Goal: Find contact information: Find contact information

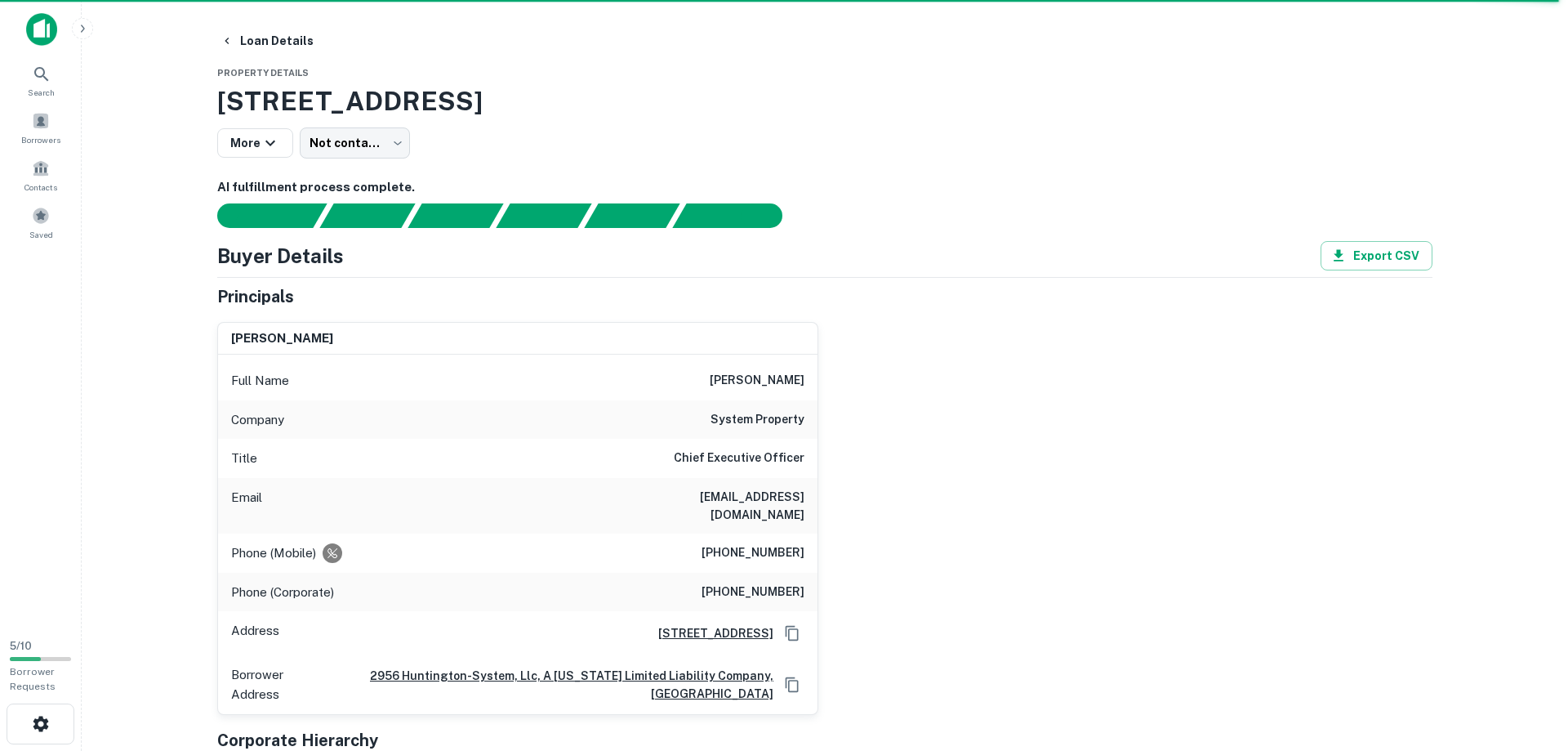
click at [936, 322] on div "david p. damus Full Name david p. damus Company system property Title Chief Exe…" at bounding box center [819, 512] width 1229 height 406
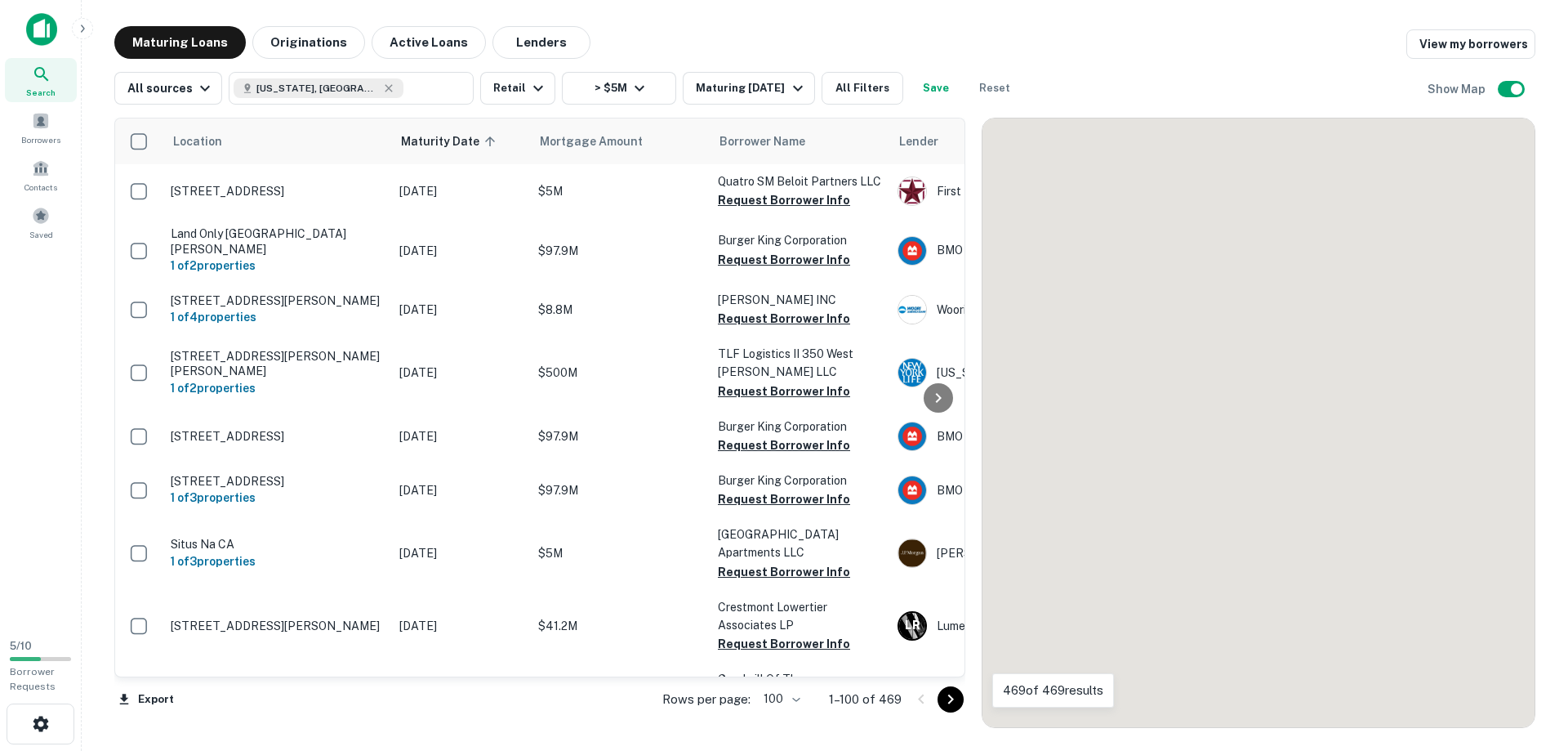
scroll to position [3735, 0]
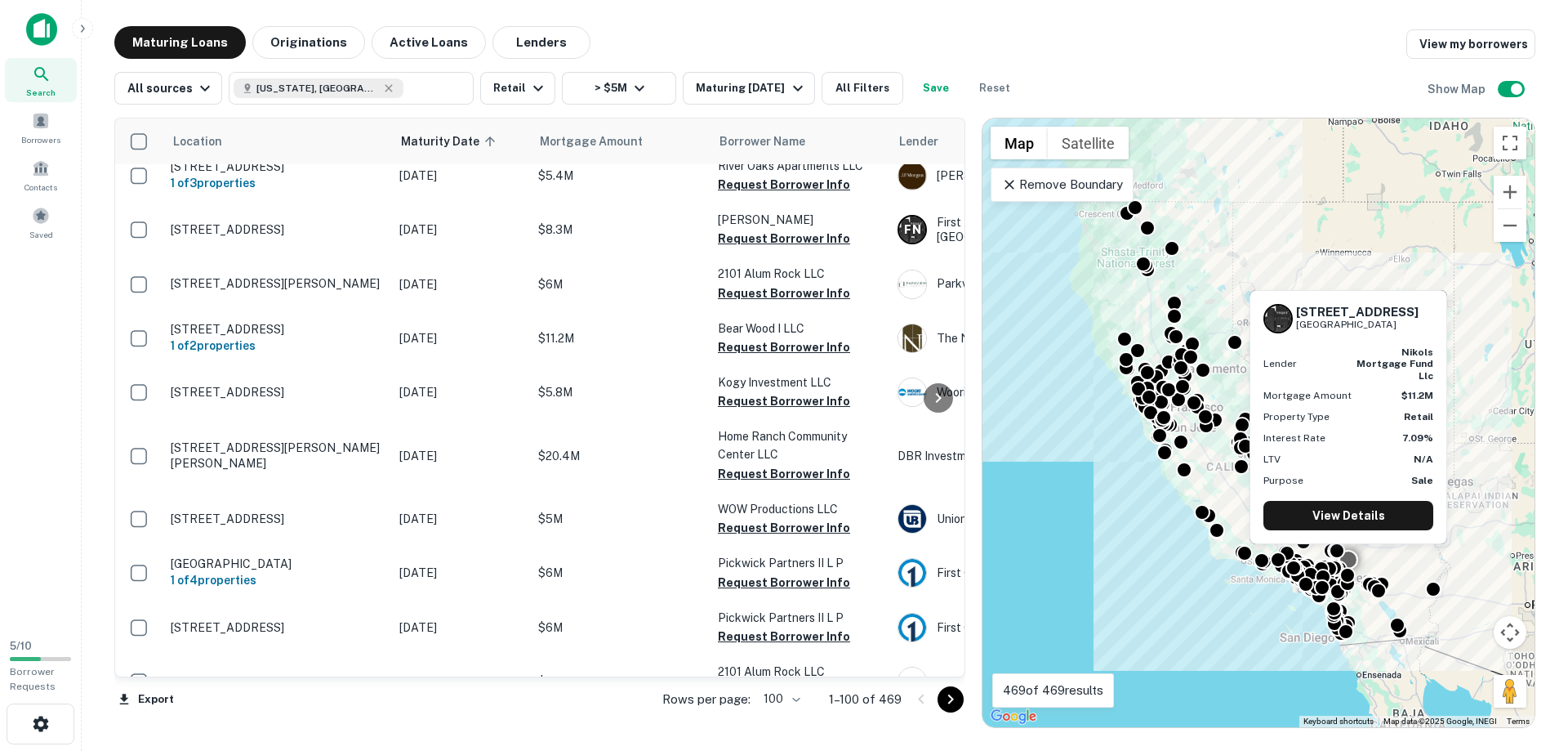
click at [949, 698] on icon "Go to next page" at bounding box center [950, 698] width 20 height 20
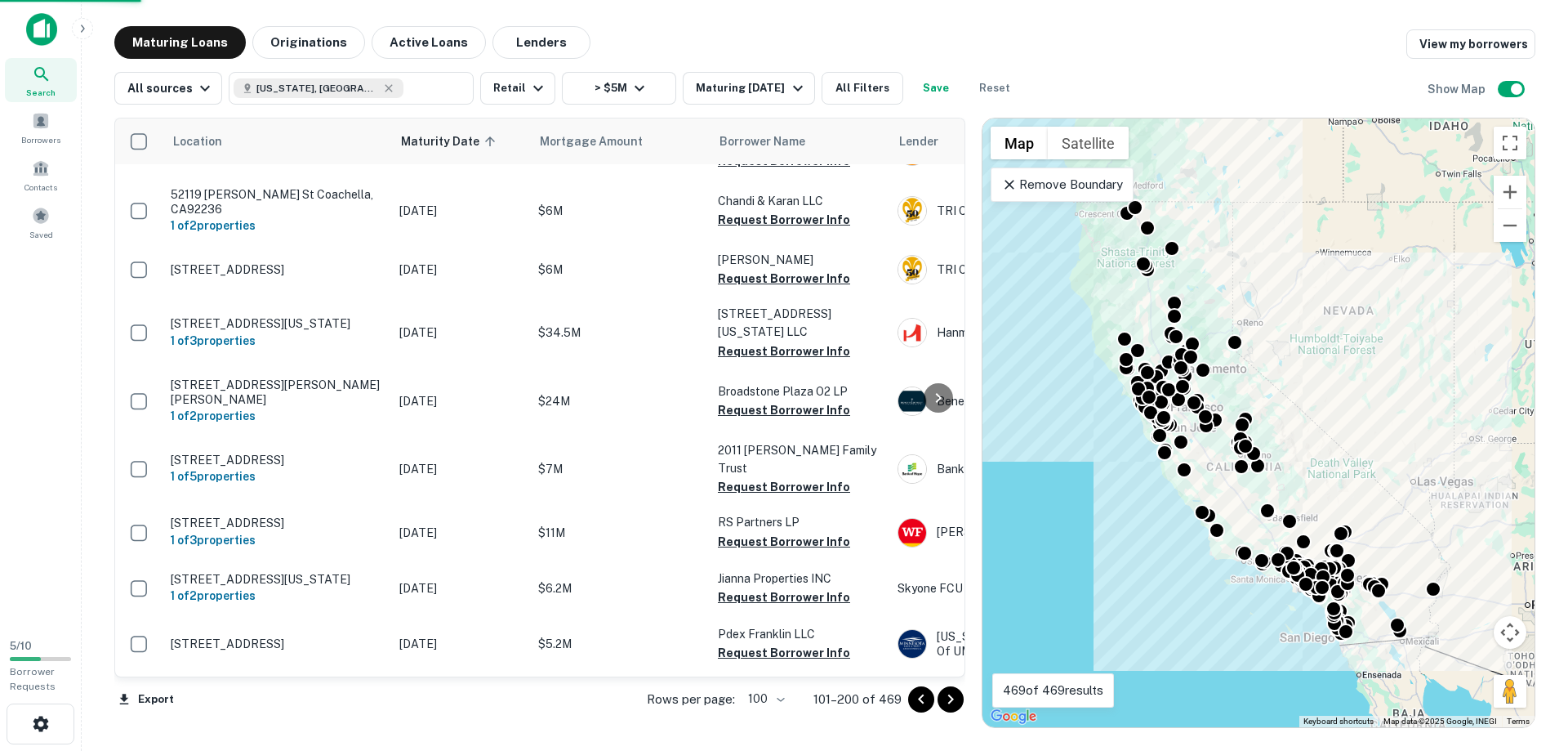
click at [949, 698] on icon "Go to next page" at bounding box center [950, 698] width 20 height 20
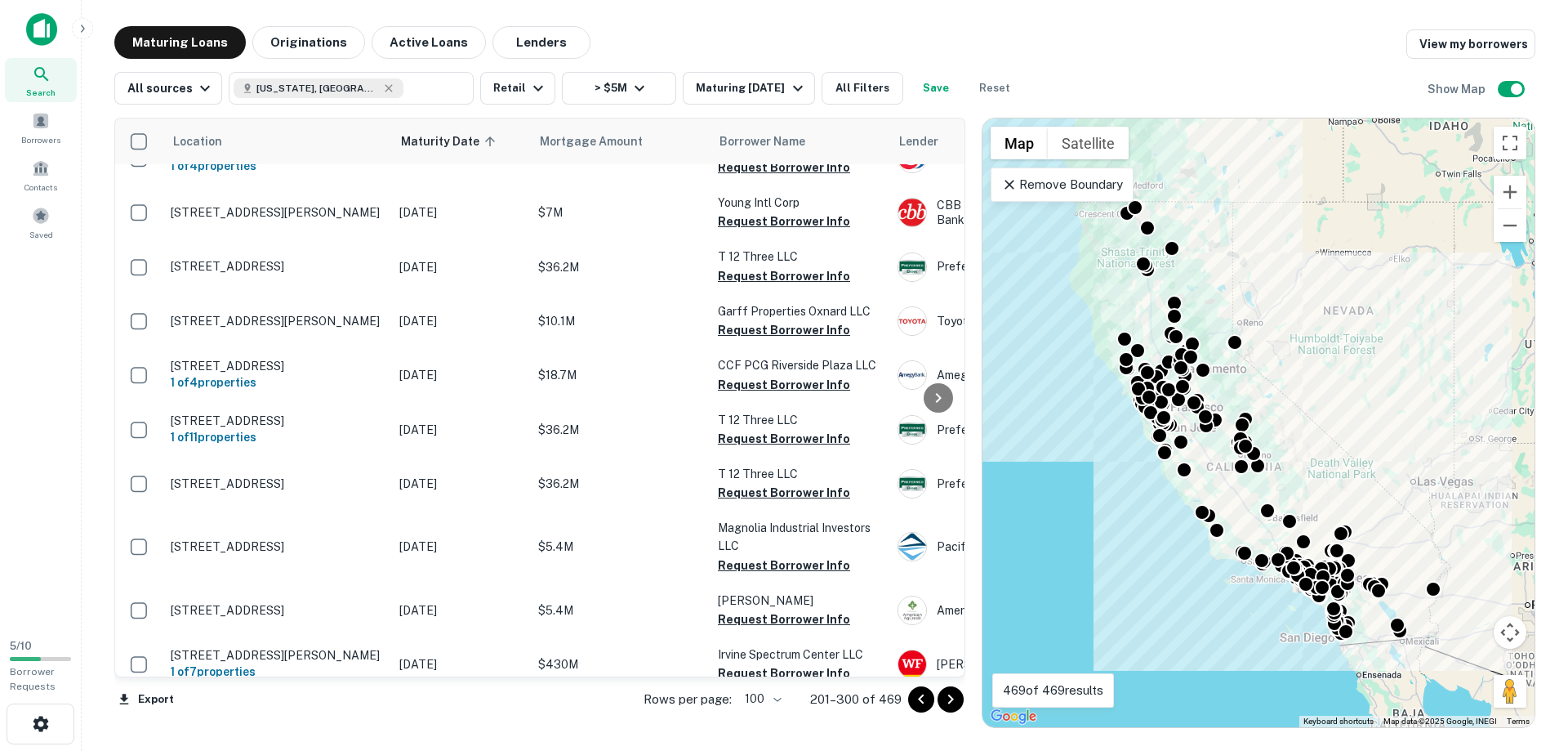
click at [951, 702] on icon "Go to next page" at bounding box center [950, 698] width 20 height 20
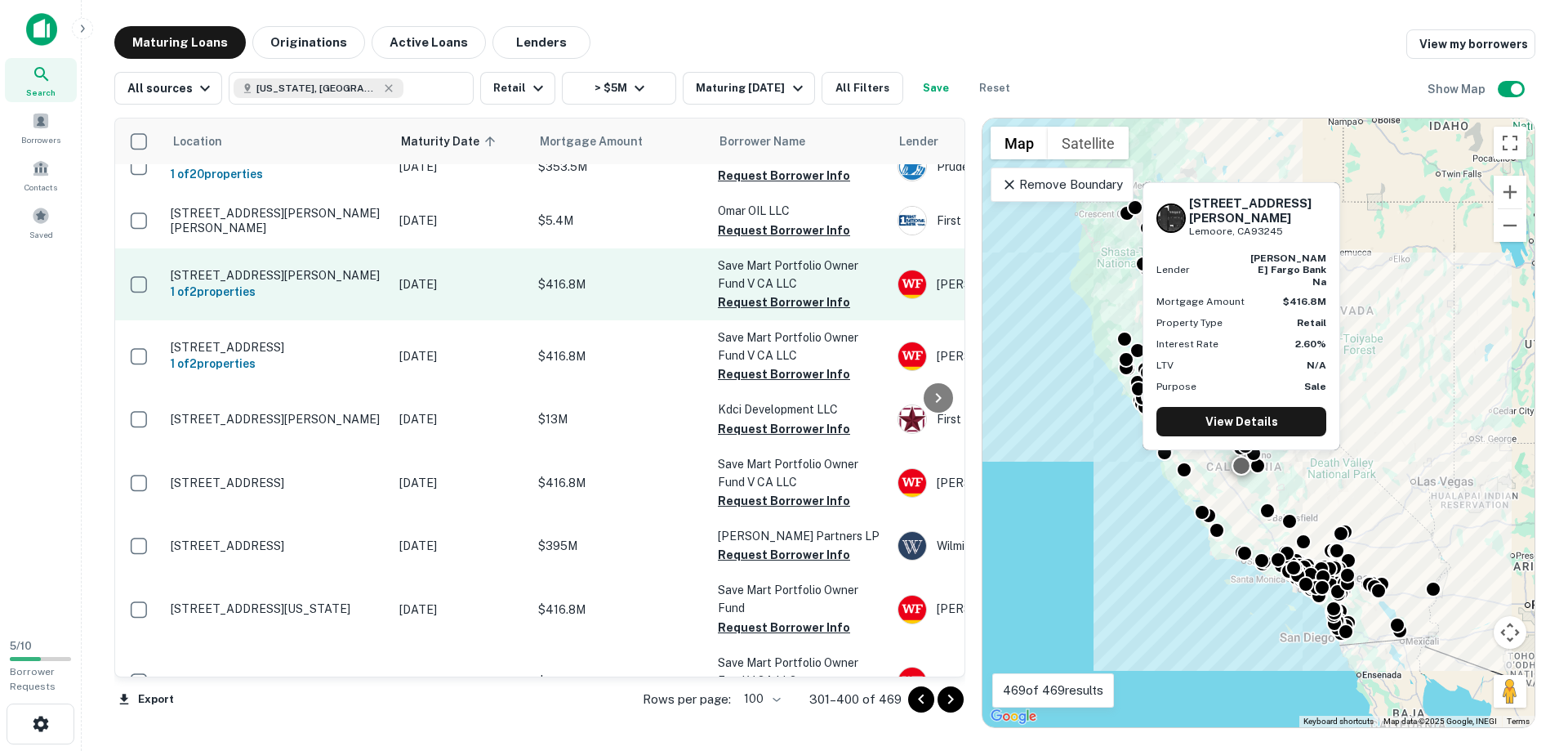
scroll to position [4481, 0]
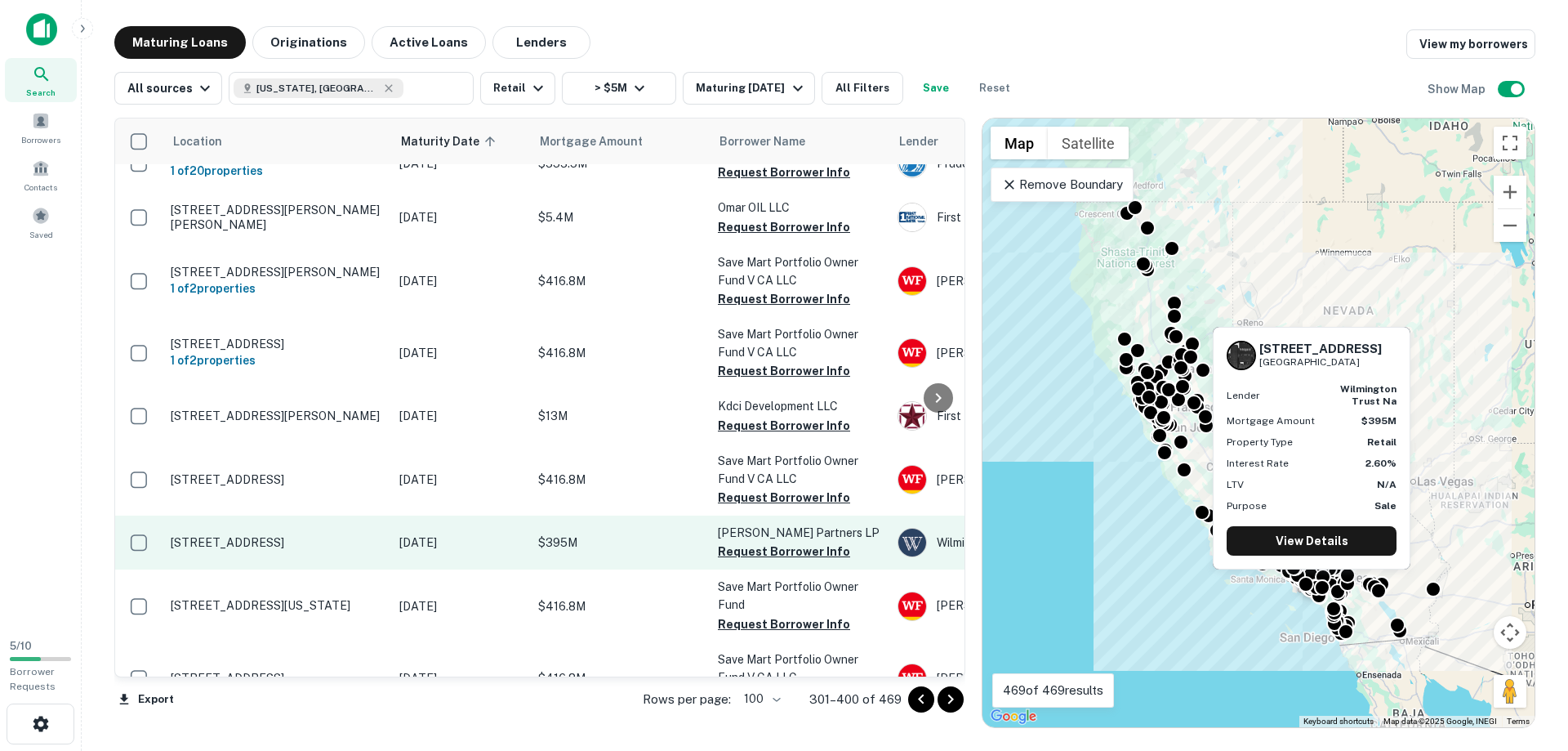
click at [224, 535] on p "[STREET_ADDRESS]" at bounding box center [277, 542] width 212 height 14
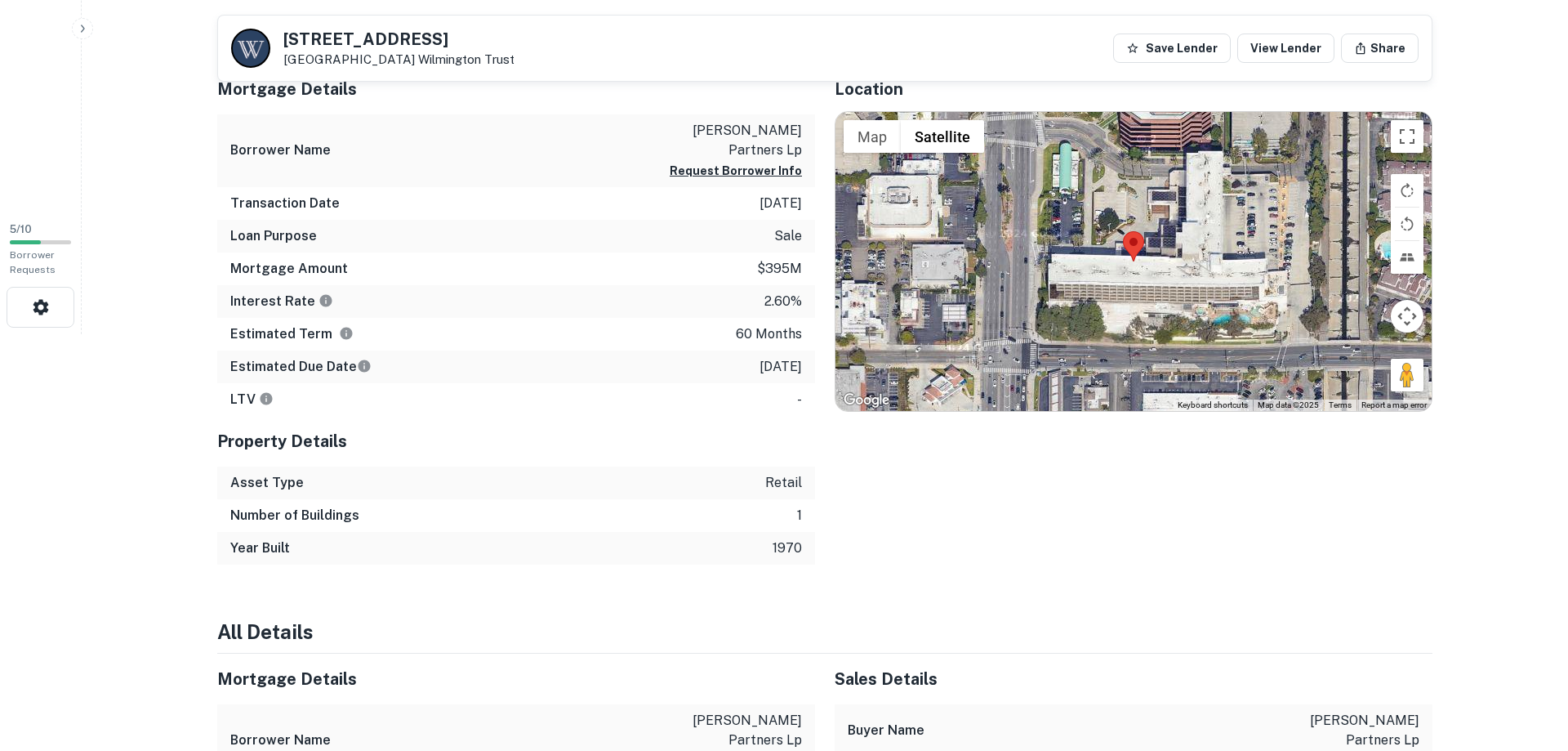
scroll to position [333, 0]
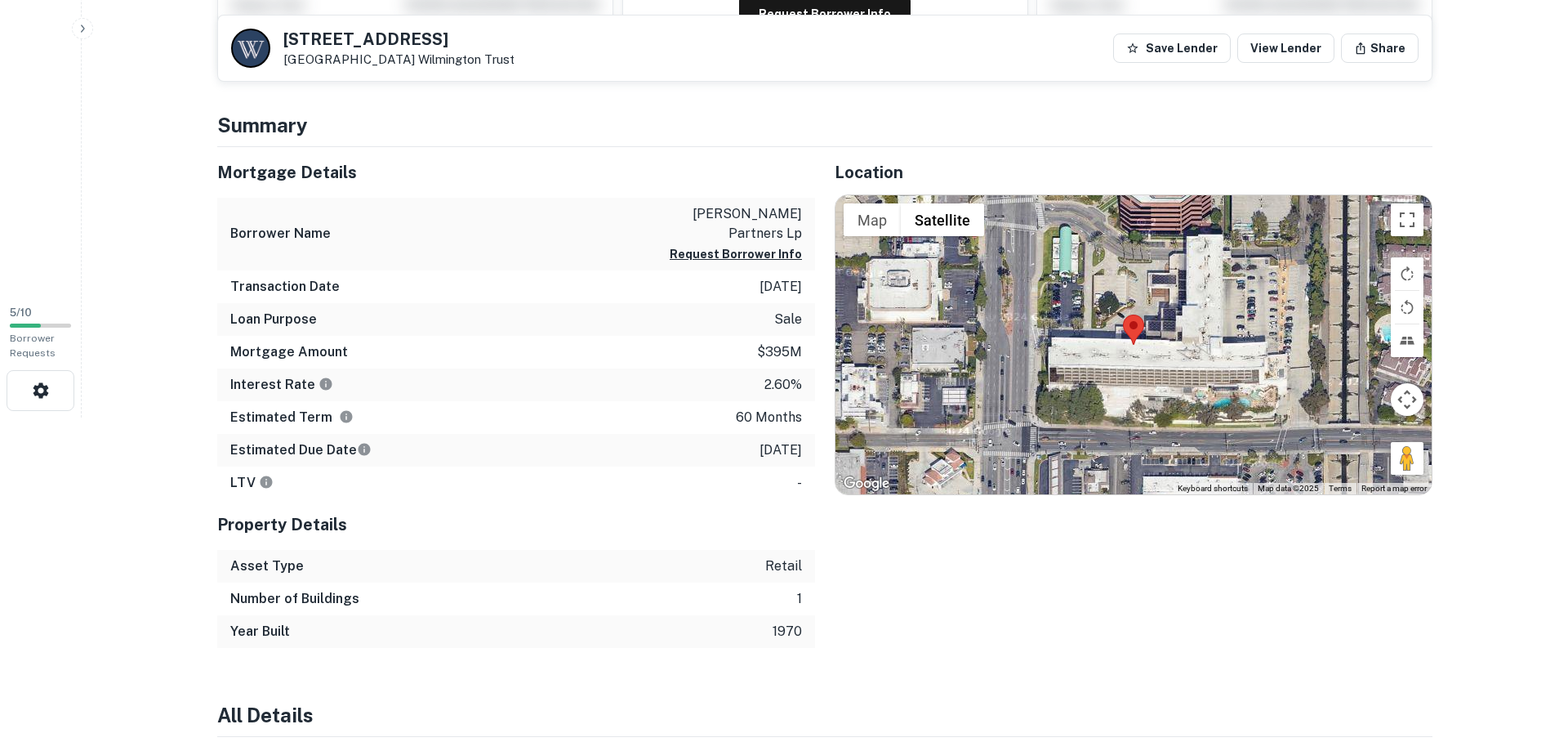
click at [479, 700] on h4 "All Details" at bounding box center [825, 715] width 1215 height 30
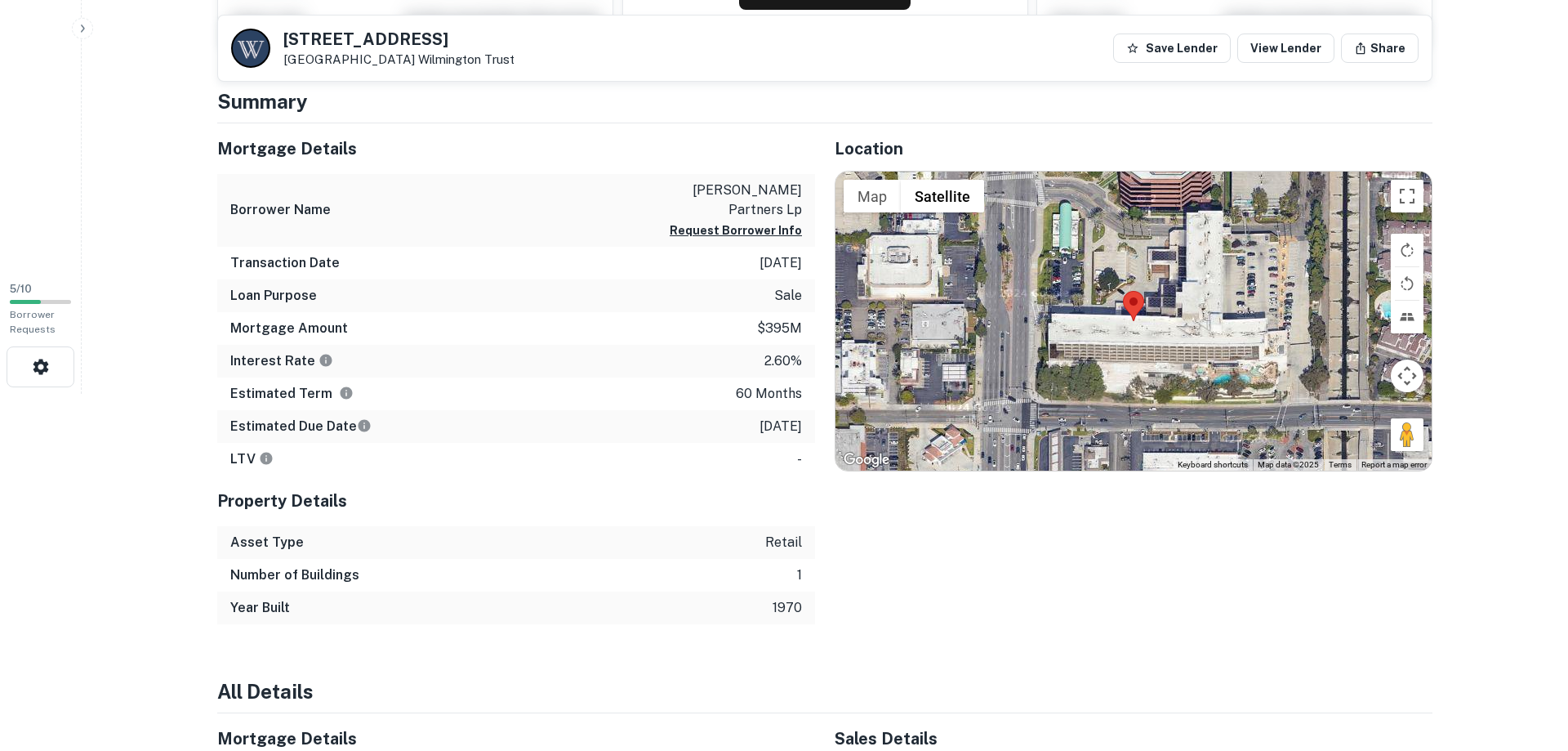
scroll to position [370, 0]
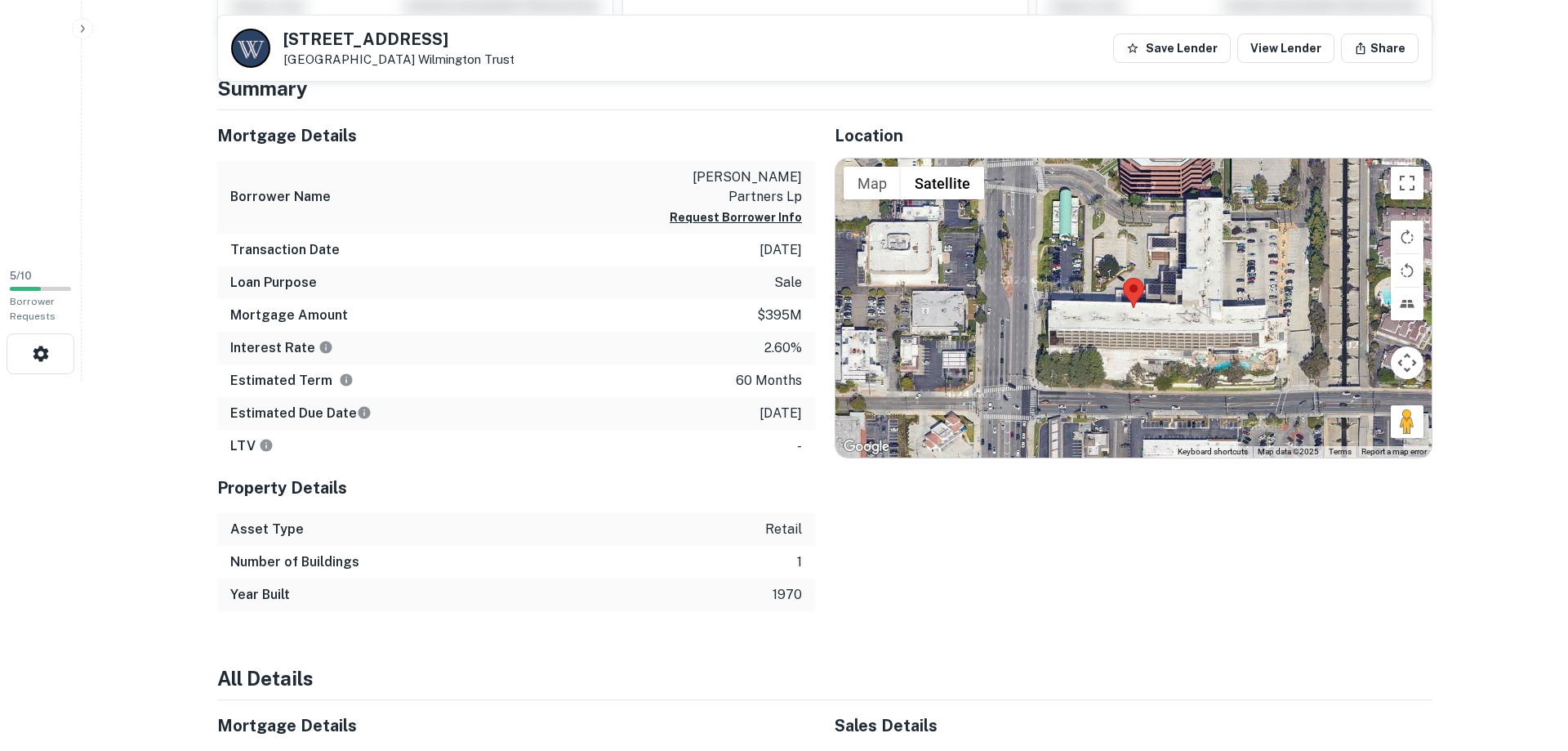
click at [181, 381] on html "Search Borrowers Contacts Saved 5 / 10 Borrower Requests Back to search 3050 Br…" at bounding box center [784, 5] width 1568 height 751
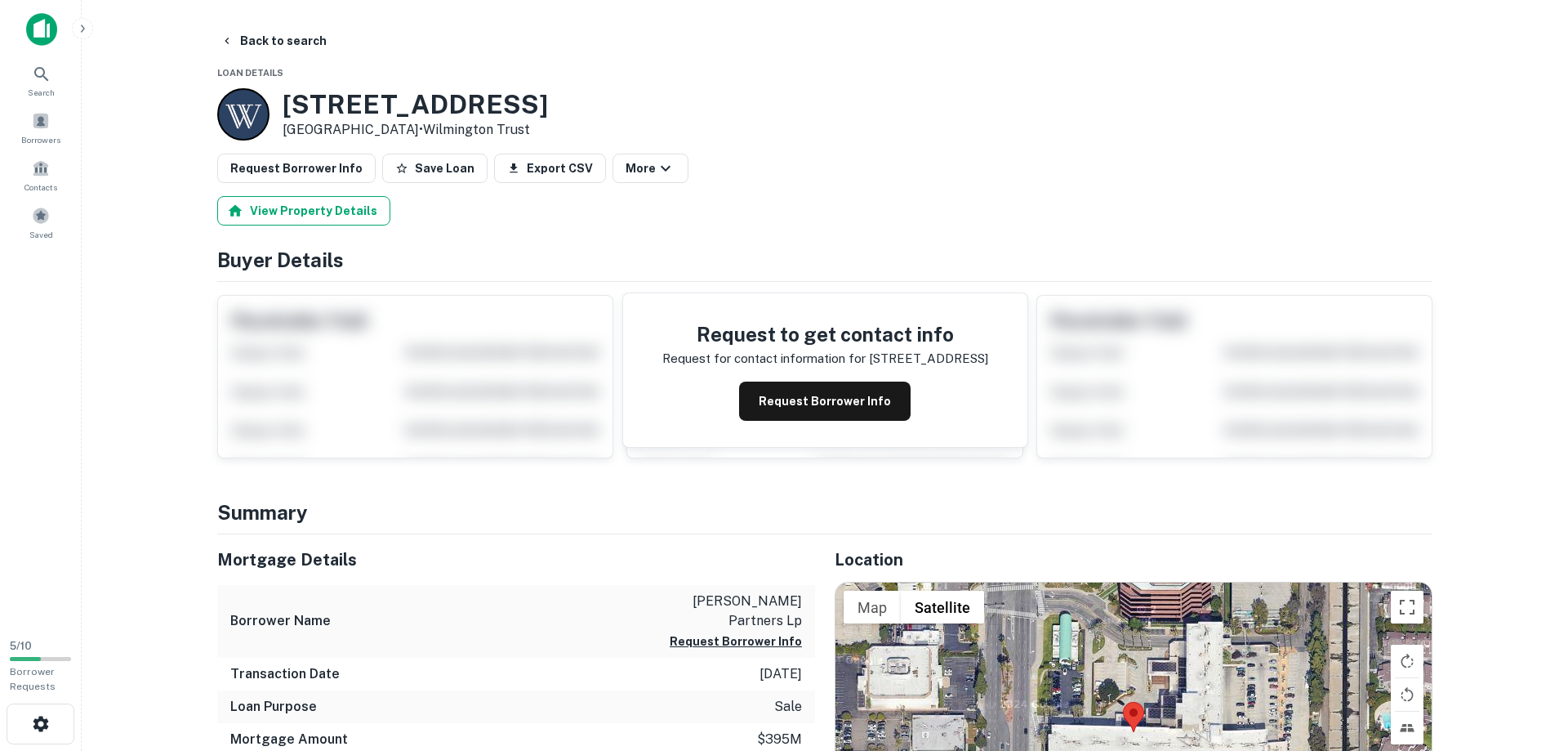
click at [290, 215] on button "View Property Details" at bounding box center [304, 210] width 173 height 30
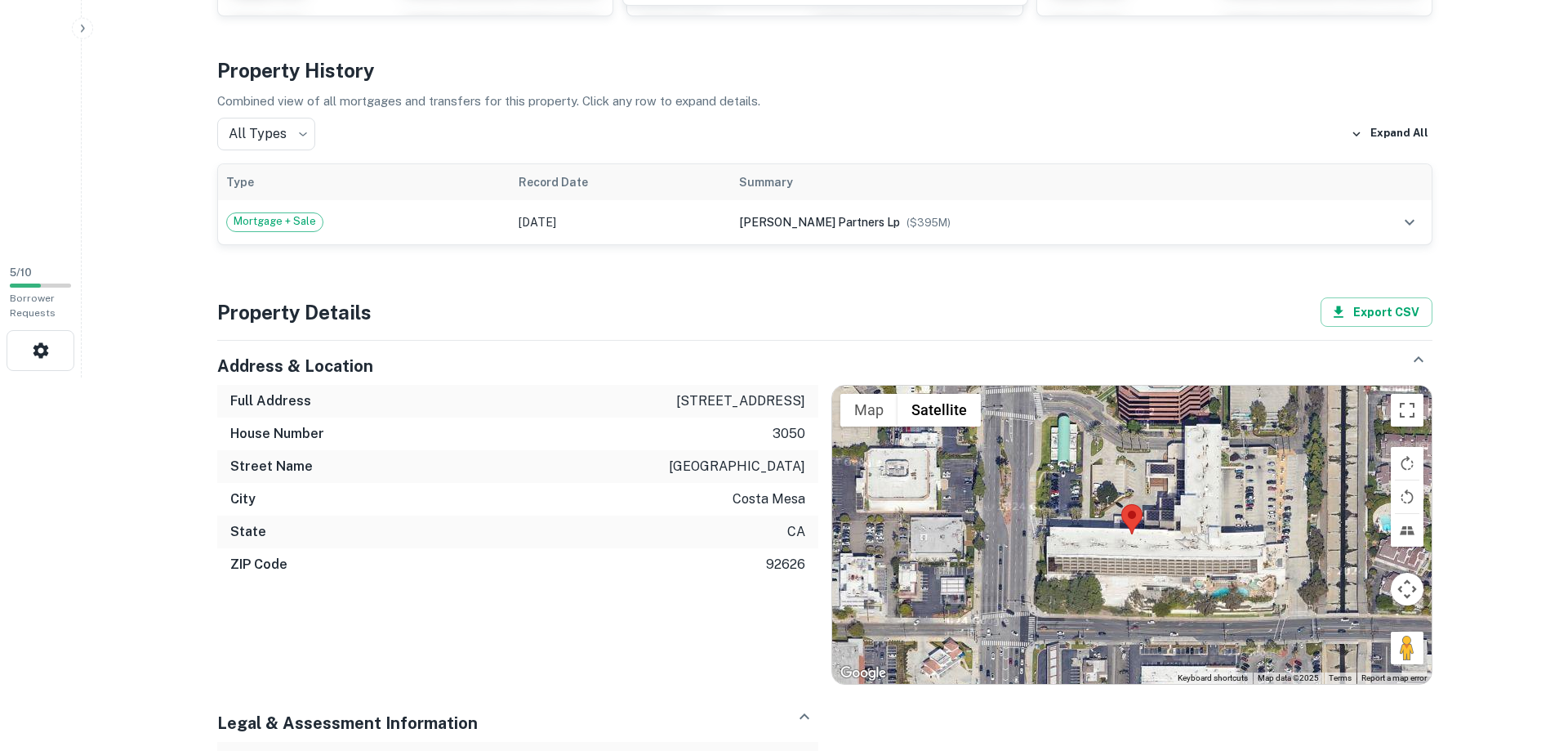
scroll to position [417, 0]
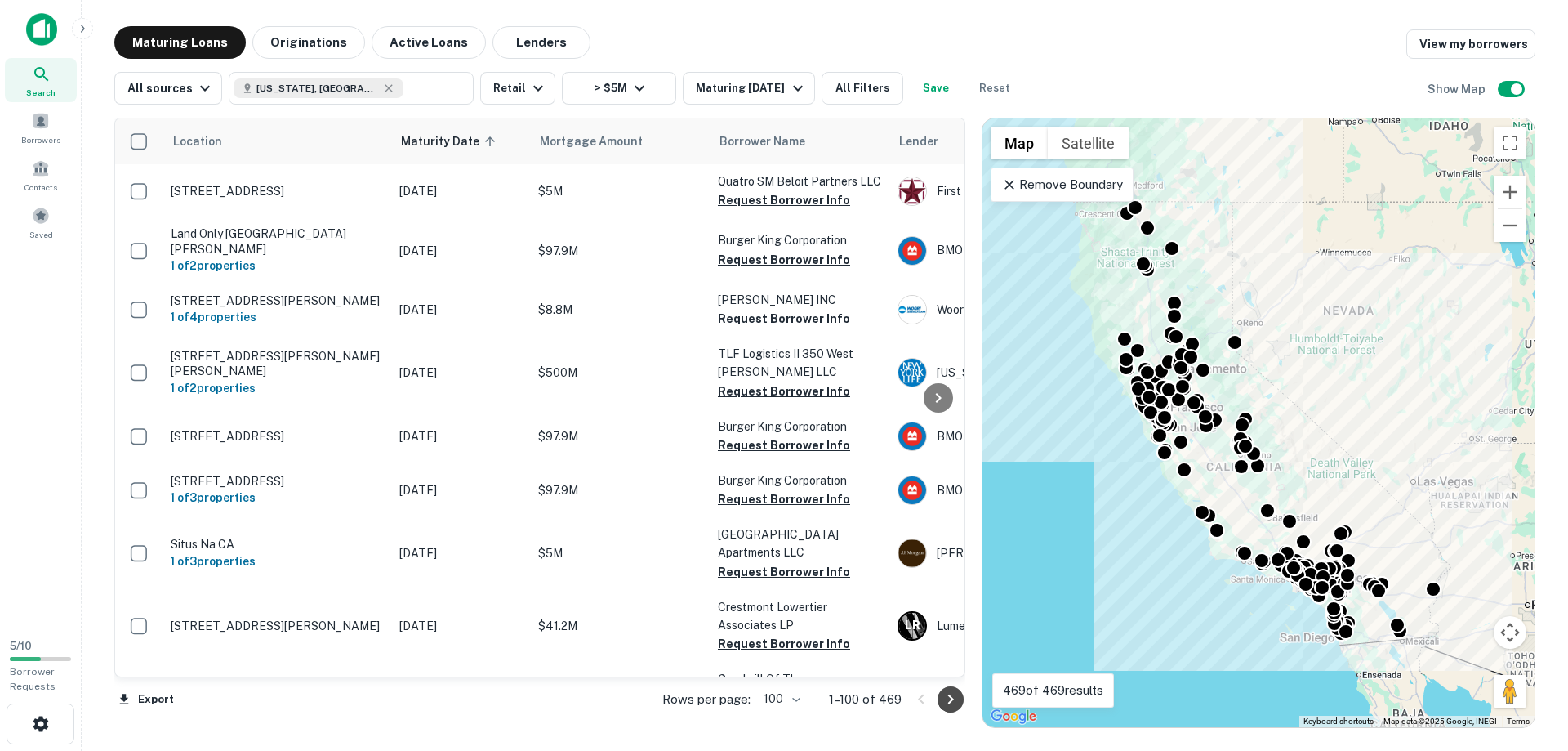
click at [951, 698] on icon "Go to next page" at bounding box center [950, 698] width 20 height 20
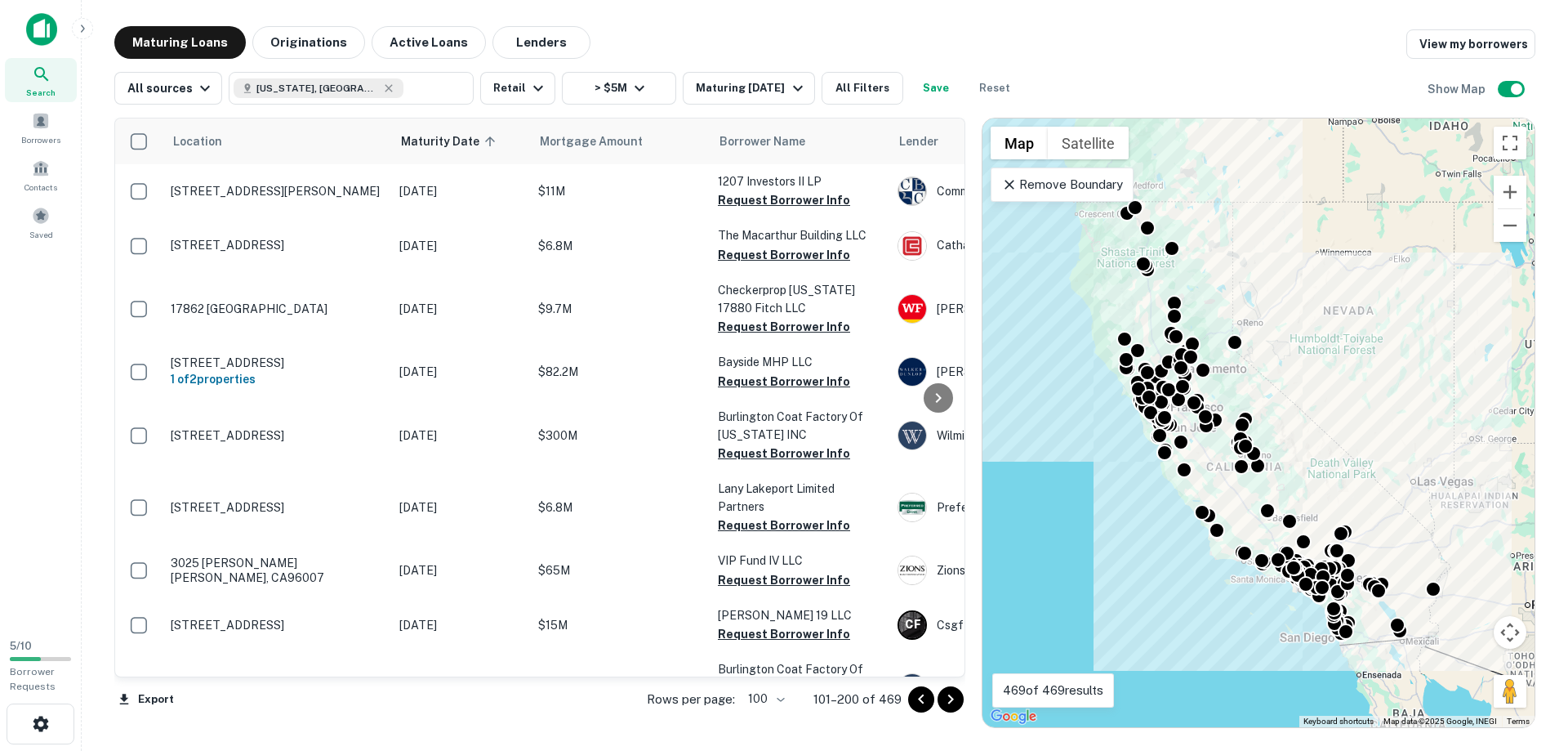
click at [951, 699] on icon "Go to next page" at bounding box center [950, 698] width 20 height 20
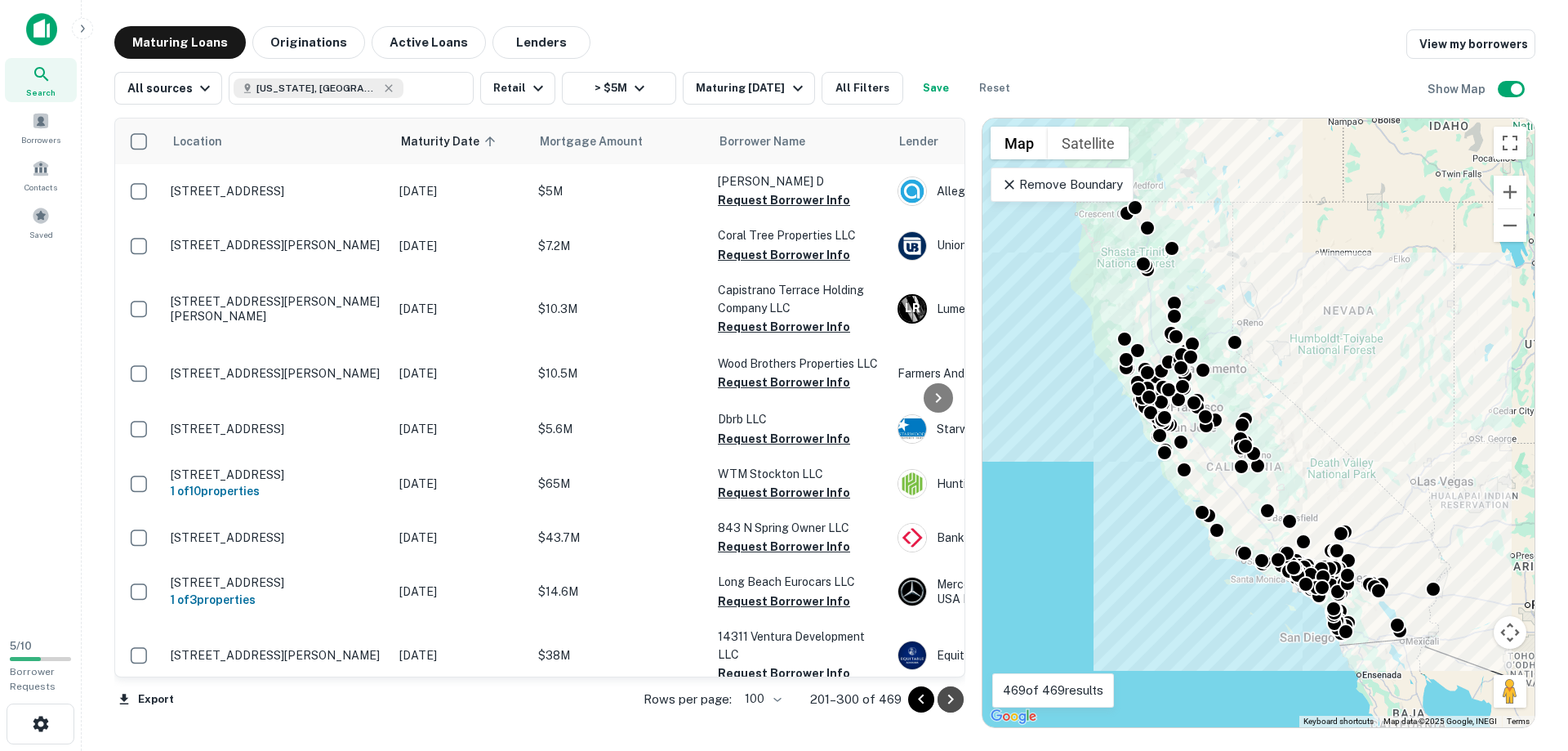
click at [949, 708] on icon "Go to next page" at bounding box center [950, 698] width 20 height 20
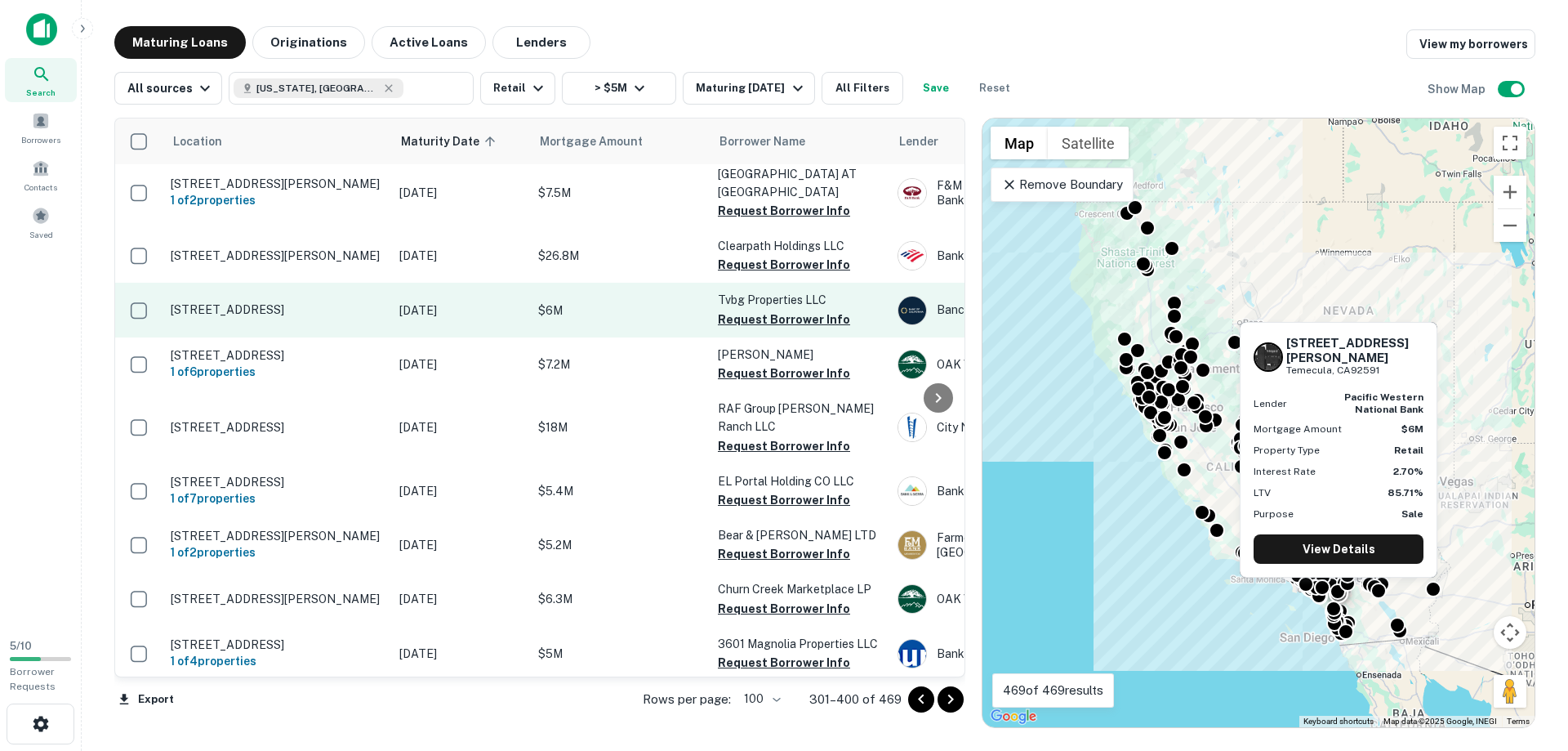
scroll to position [1024, 0]
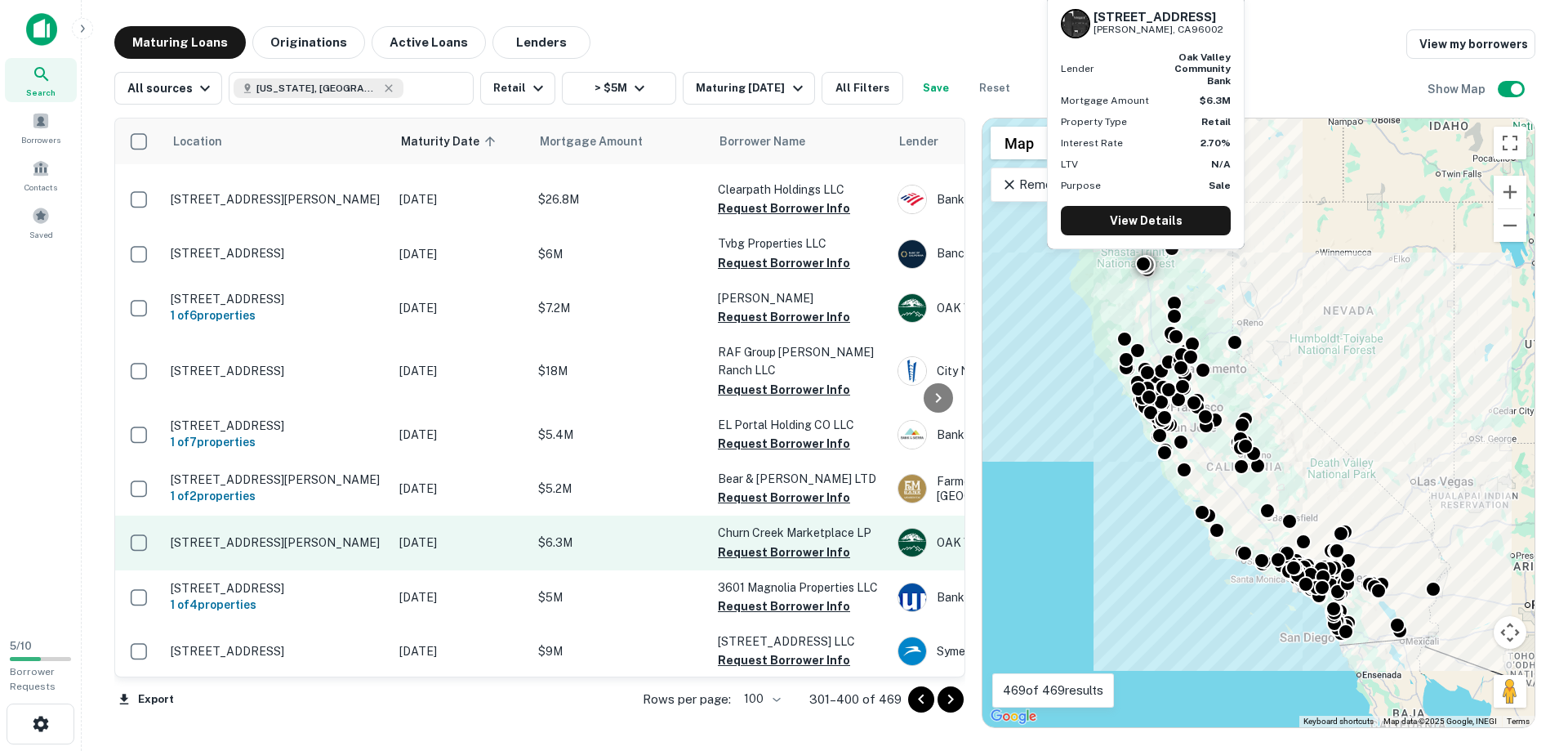
click at [264, 535] on p "[STREET_ADDRESS][PERSON_NAME]" at bounding box center [277, 542] width 212 height 14
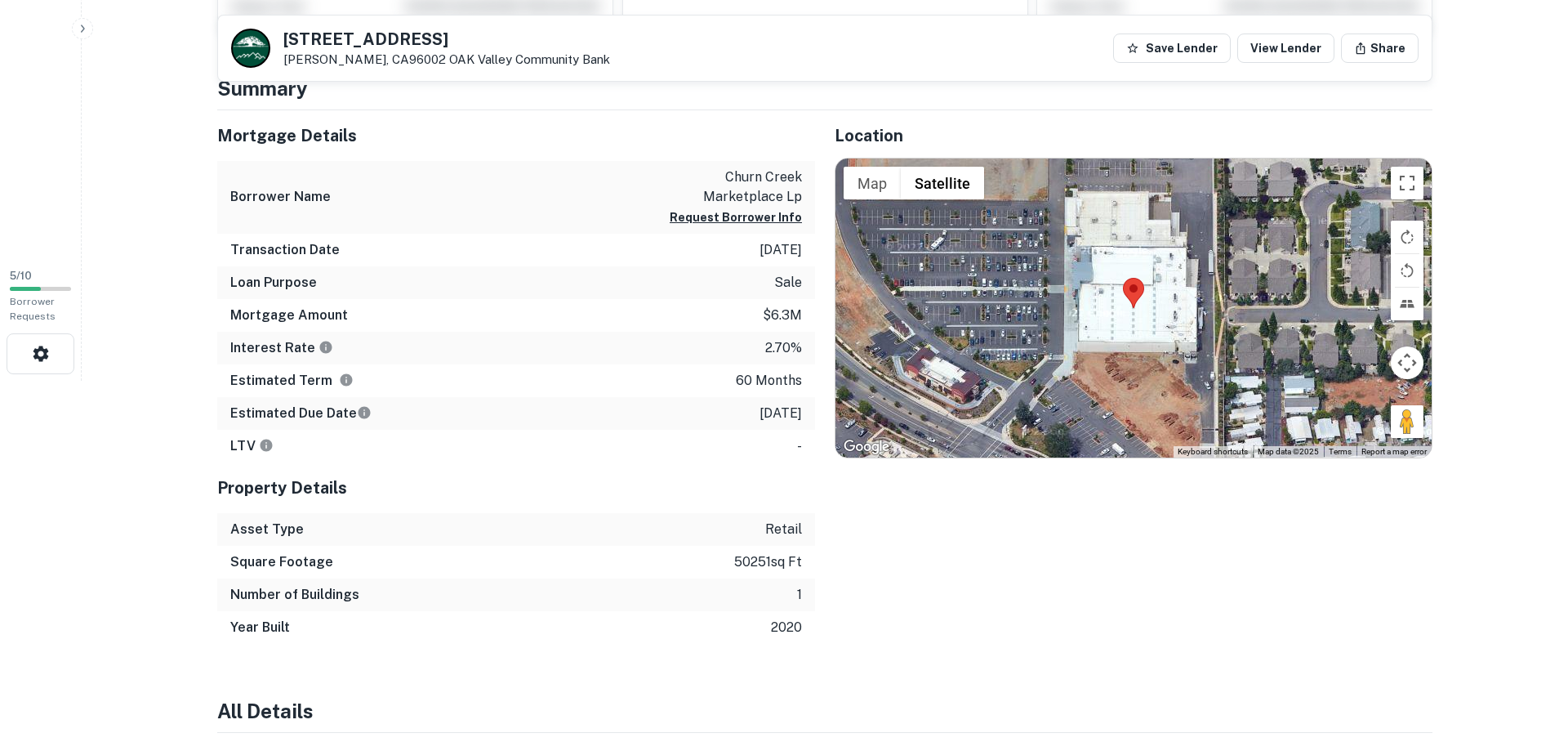
scroll to position [367, 0]
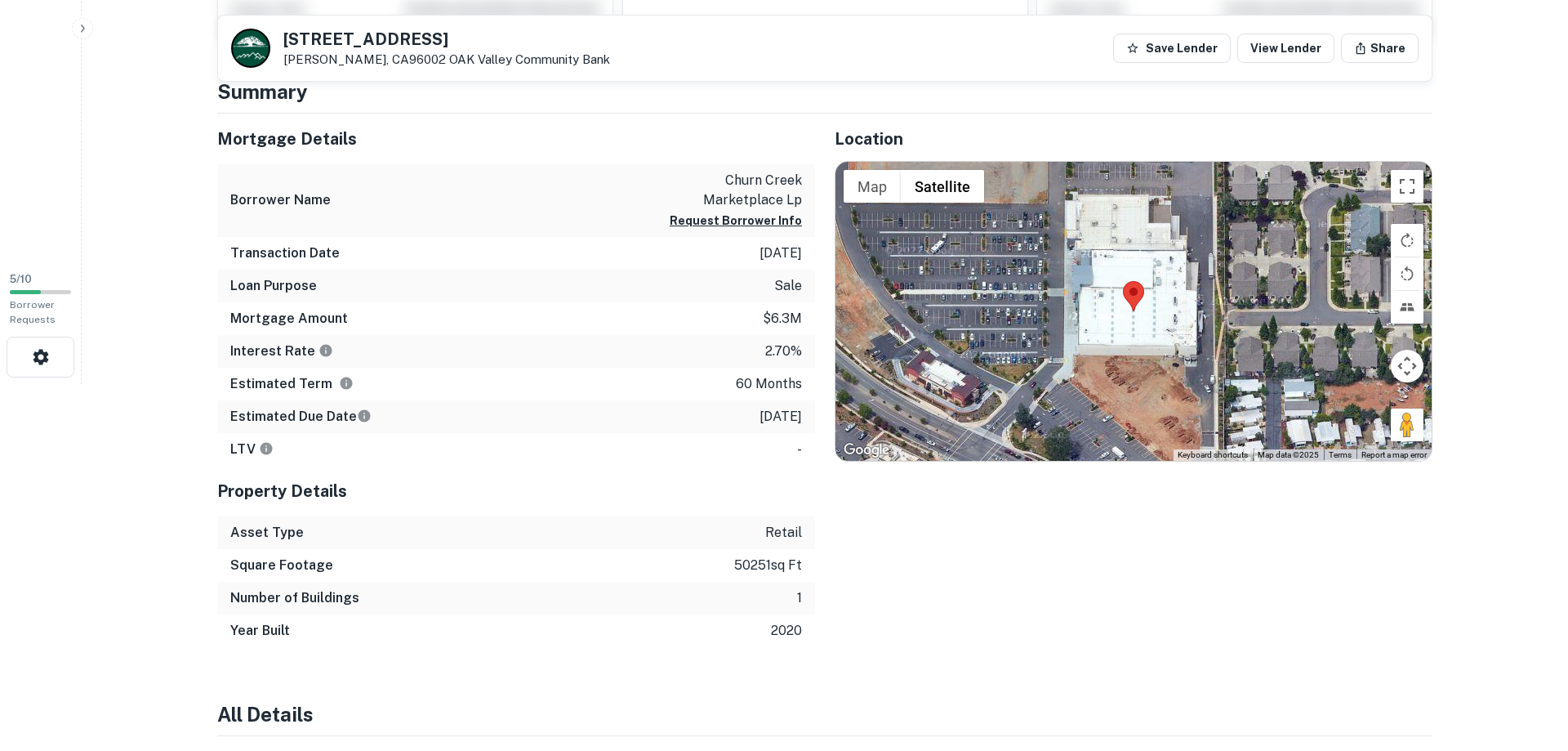
click at [120, 384] on html "Search Borrowers Contacts Saved 5 / 10 Borrower Requests Back to search 4631 Ch…" at bounding box center [784, 8] width 1568 height 751
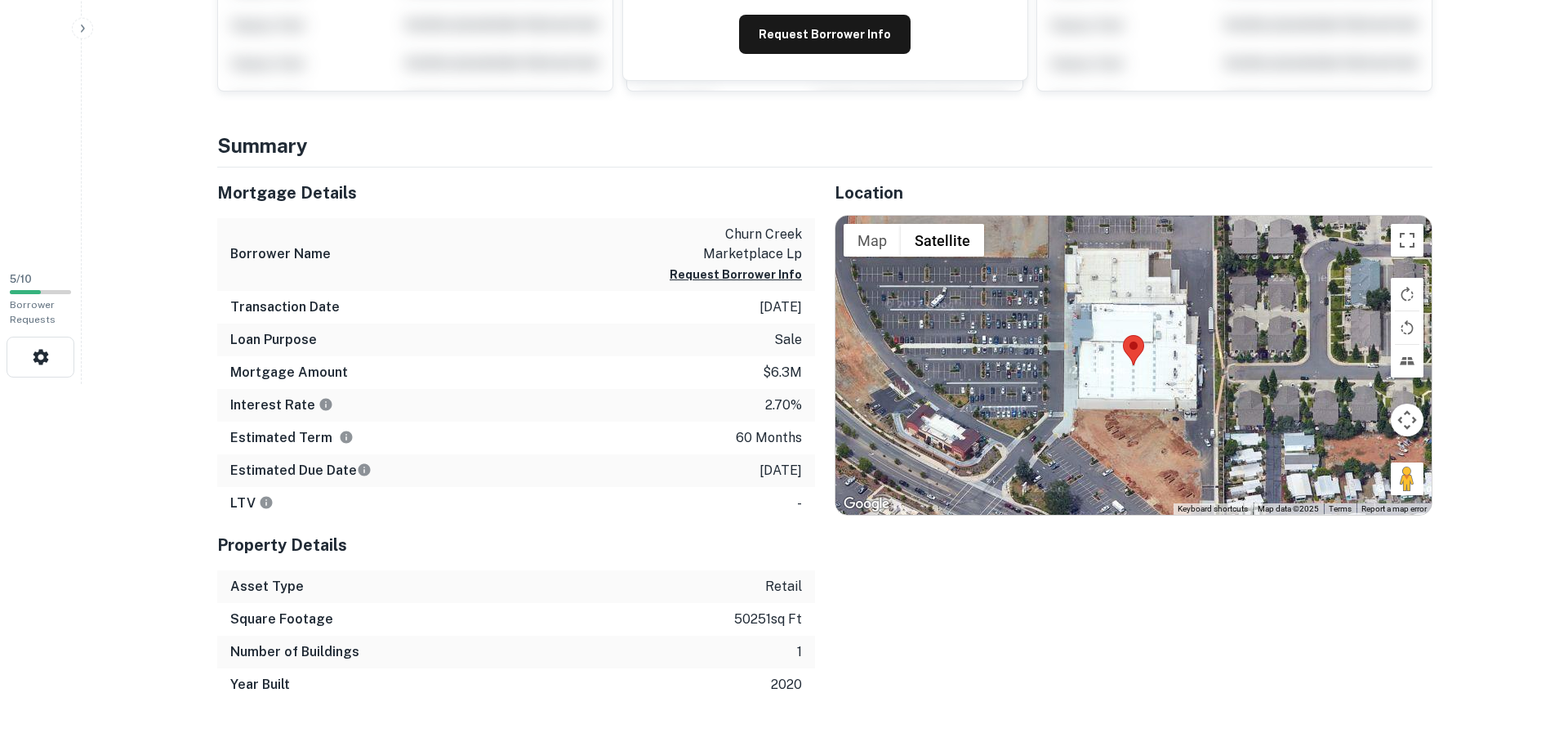
scroll to position [0, 0]
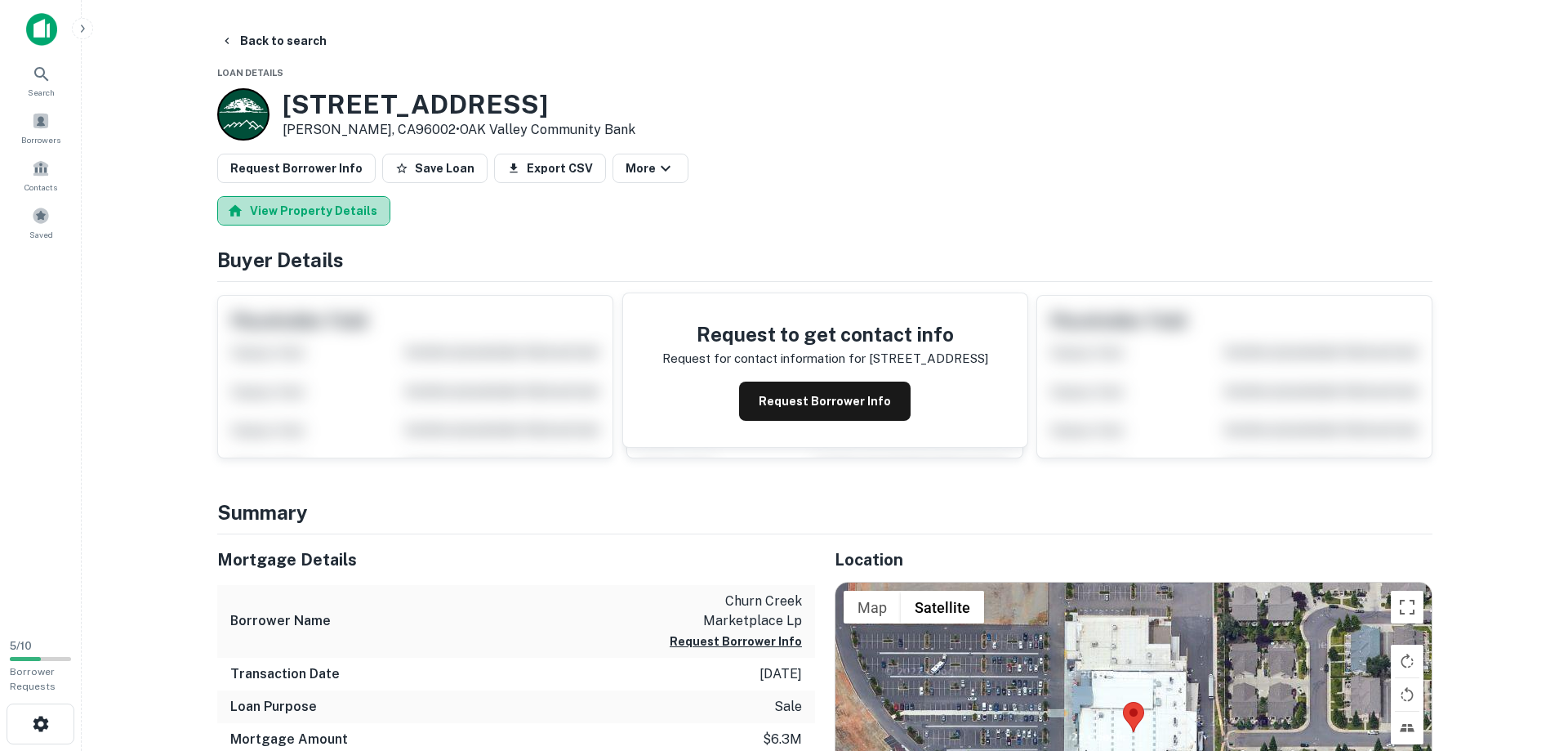
click at [305, 207] on button "View Property Details" at bounding box center [304, 210] width 173 height 30
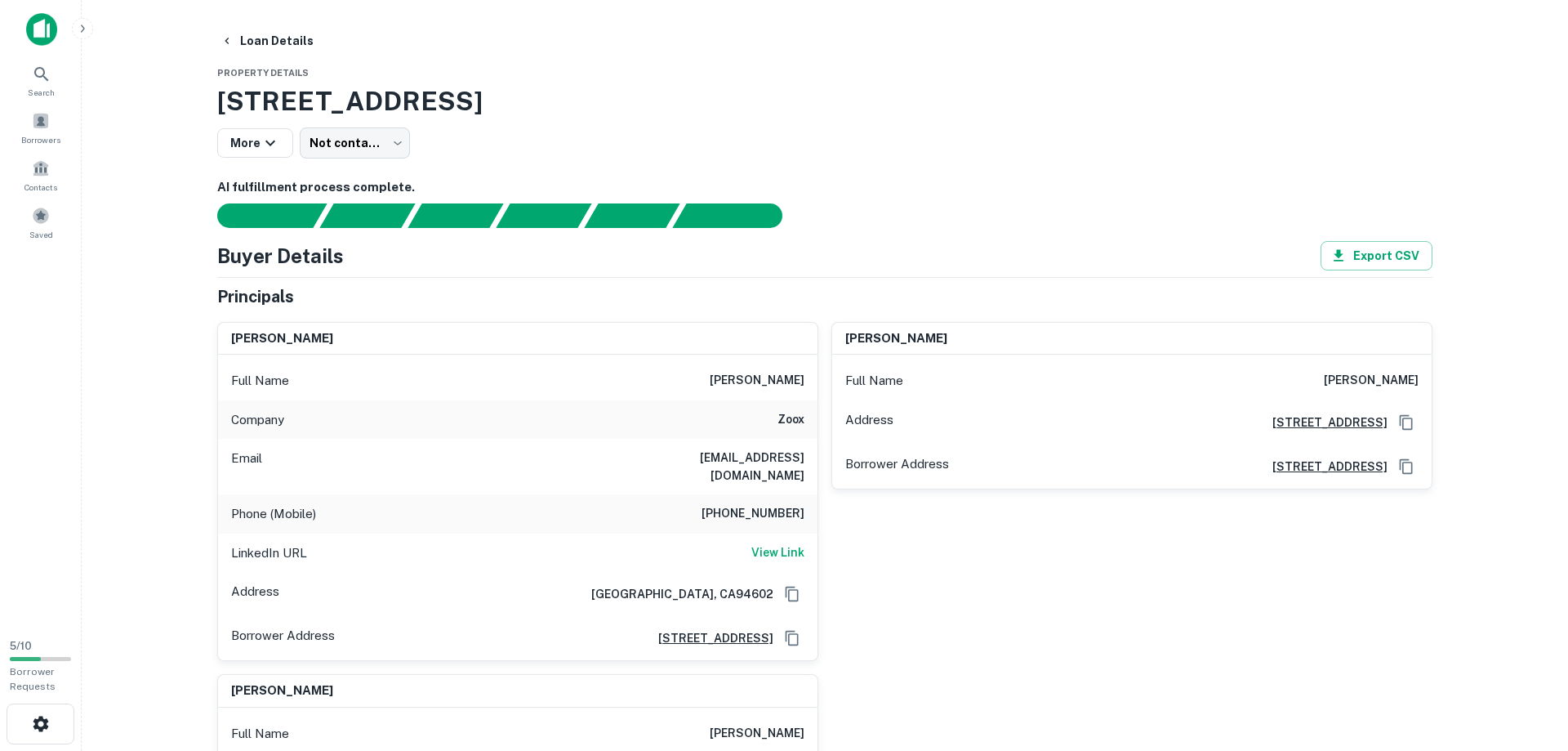
drag, startPoint x: 714, startPoint y: 379, endPoint x: 809, endPoint y: 381, distance: 95.0
click at [809, 381] on div "Full Name aaron pewtherer" at bounding box center [518, 380] width 600 height 39
copy h6 "aaron pewtherer"
drag, startPoint x: 672, startPoint y: 457, endPoint x: 709, endPoint y: 457, distance: 37.0
click at [709, 457] on h6 "x-apewtherer@zoox.com" at bounding box center [706, 466] width 196 height 36
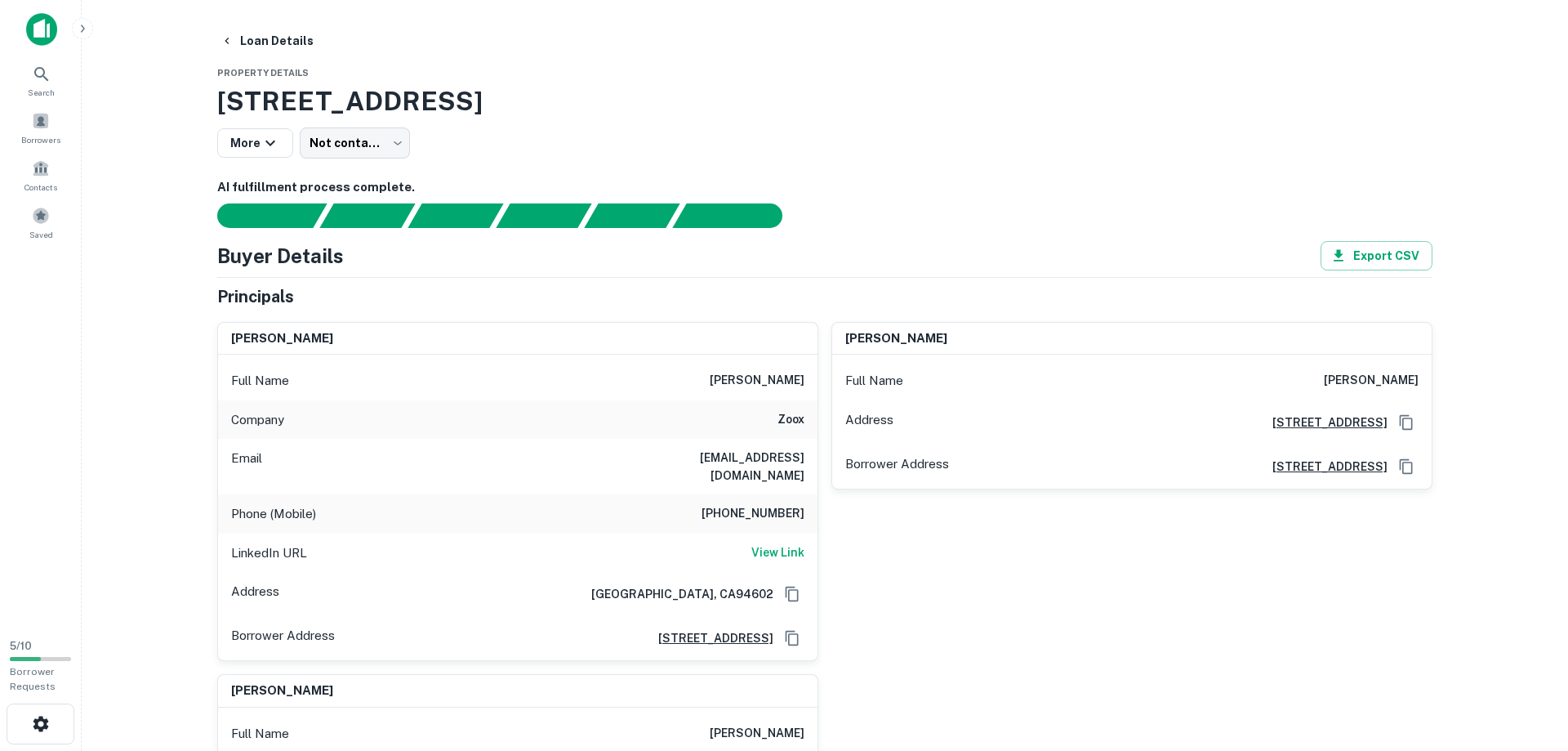
click at [741, 453] on h6 "x-apewtherer@zoox.com" at bounding box center [706, 466] width 196 height 36
click at [742, 453] on h6 "x-apewtherer@zoox.com" at bounding box center [706, 466] width 196 height 36
drag, startPoint x: 673, startPoint y: 460, endPoint x: 804, endPoint y: 468, distance: 131.2
click at [804, 468] on div "Email x-apewtherer@zoox.com" at bounding box center [518, 466] width 600 height 55
copy h6 "x-apewtherer@zoox.com"
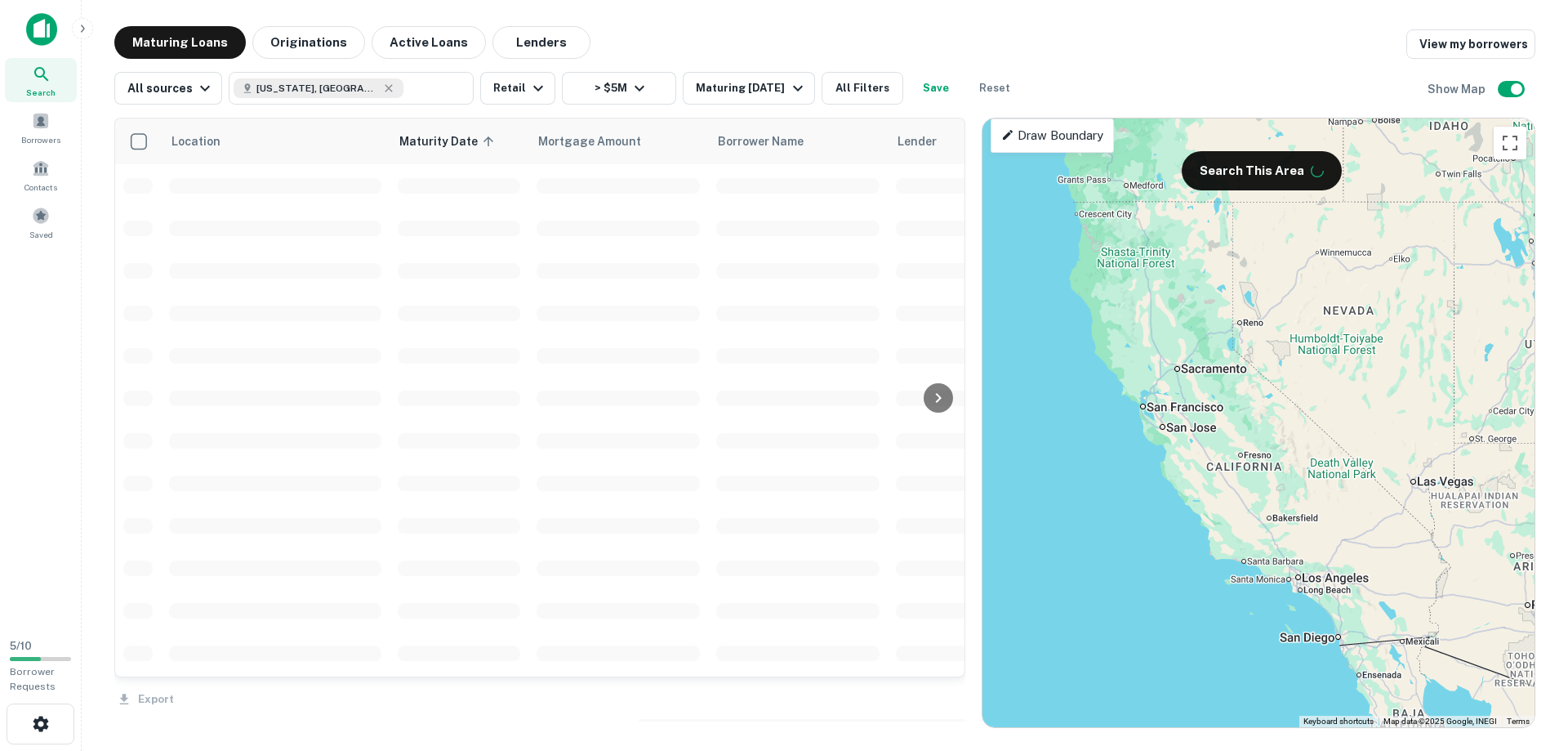
scroll to position [1024, 0]
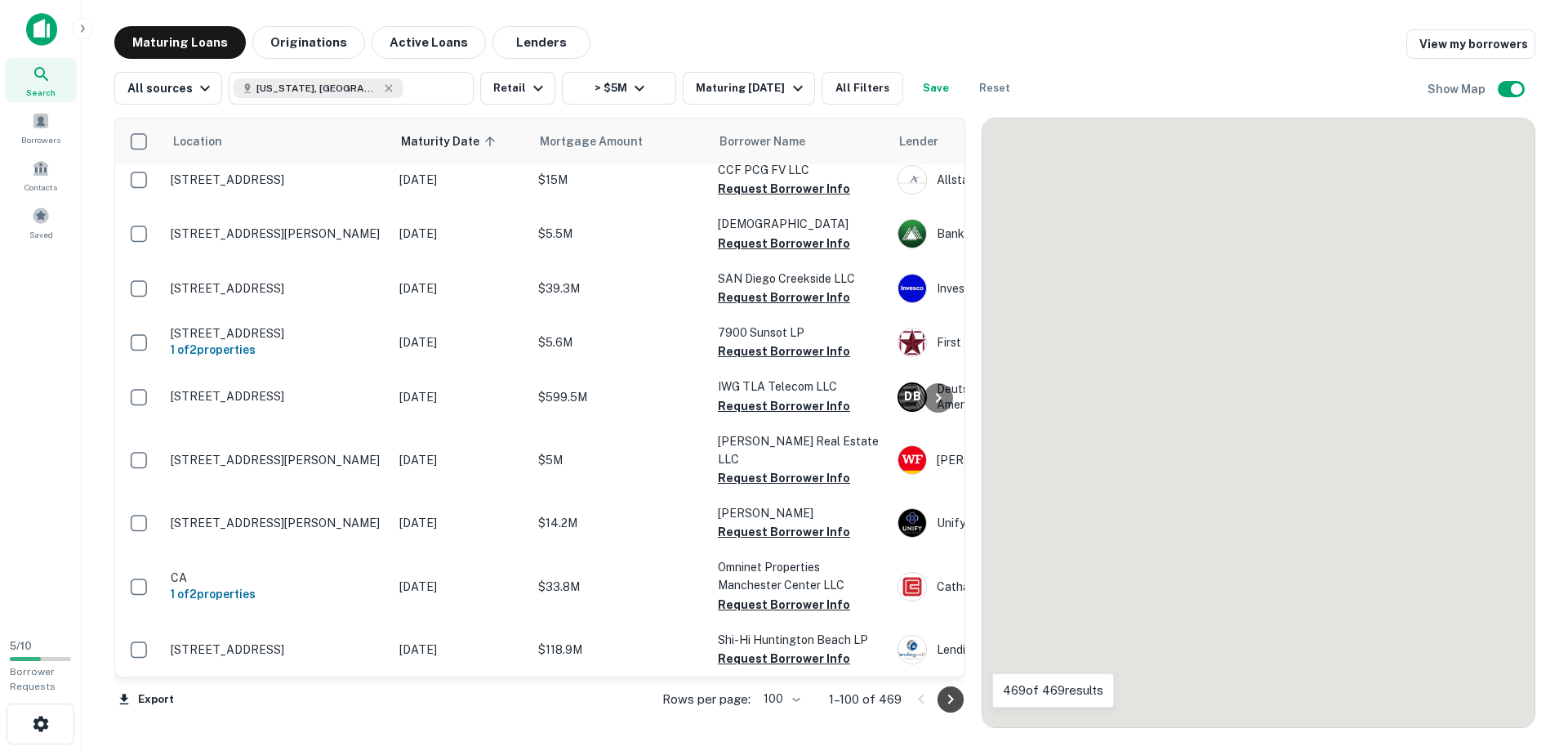
click at [955, 692] on icon "Go to next page" at bounding box center [950, 698] width 20 height 20
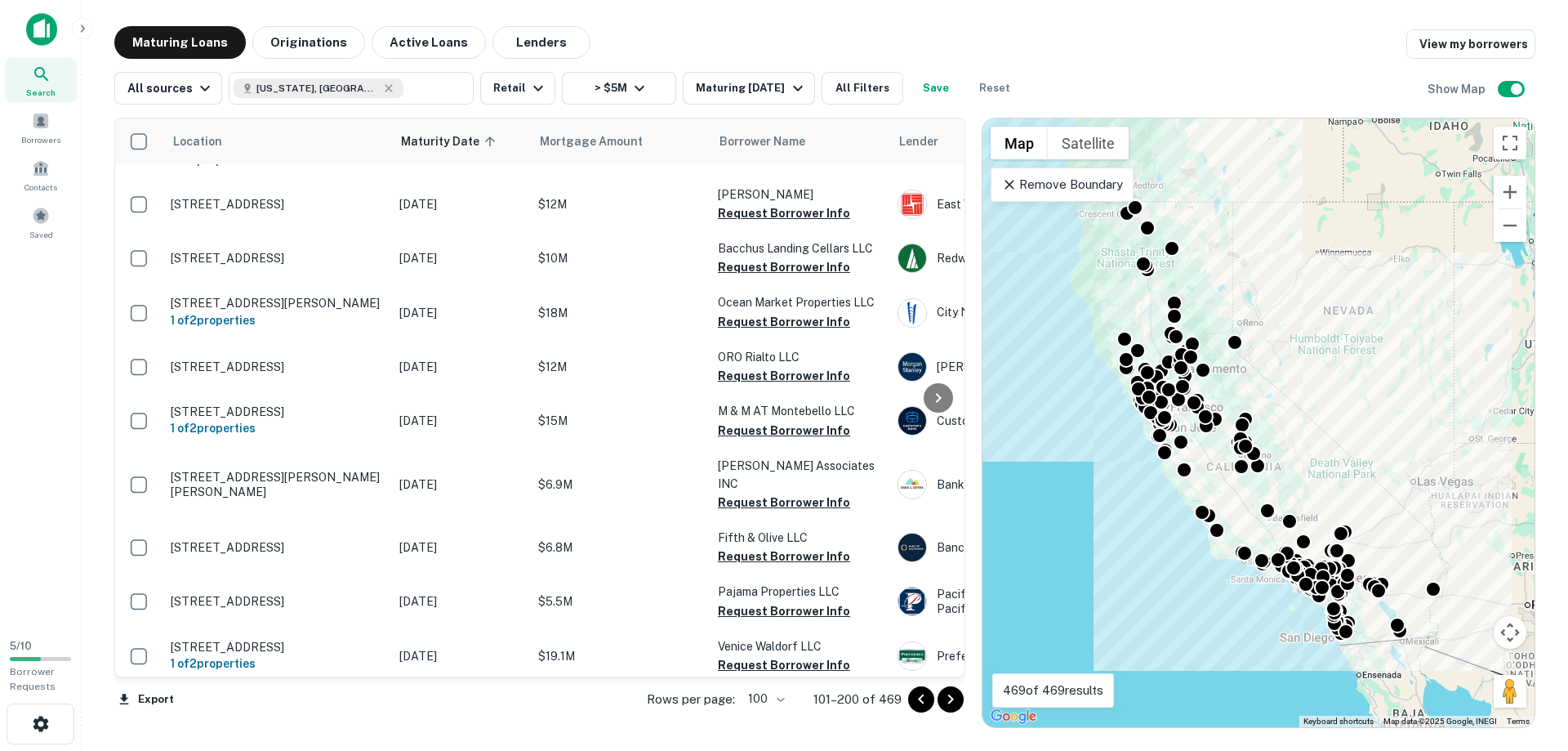
click at [955, 696] on icon "Go to next page" at bounding box center [950, 698] width 20 height 20
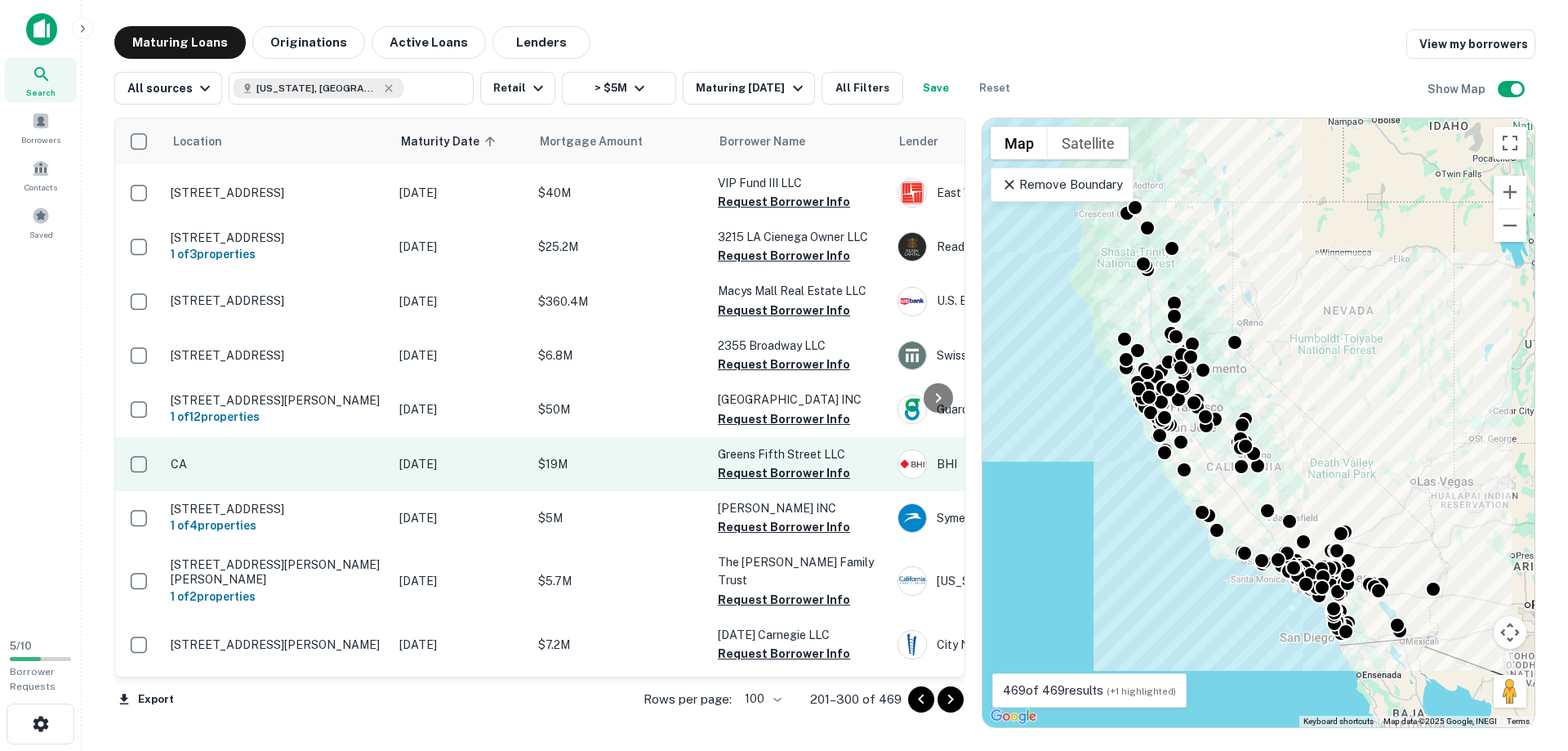
scroll to position [1490, 0]
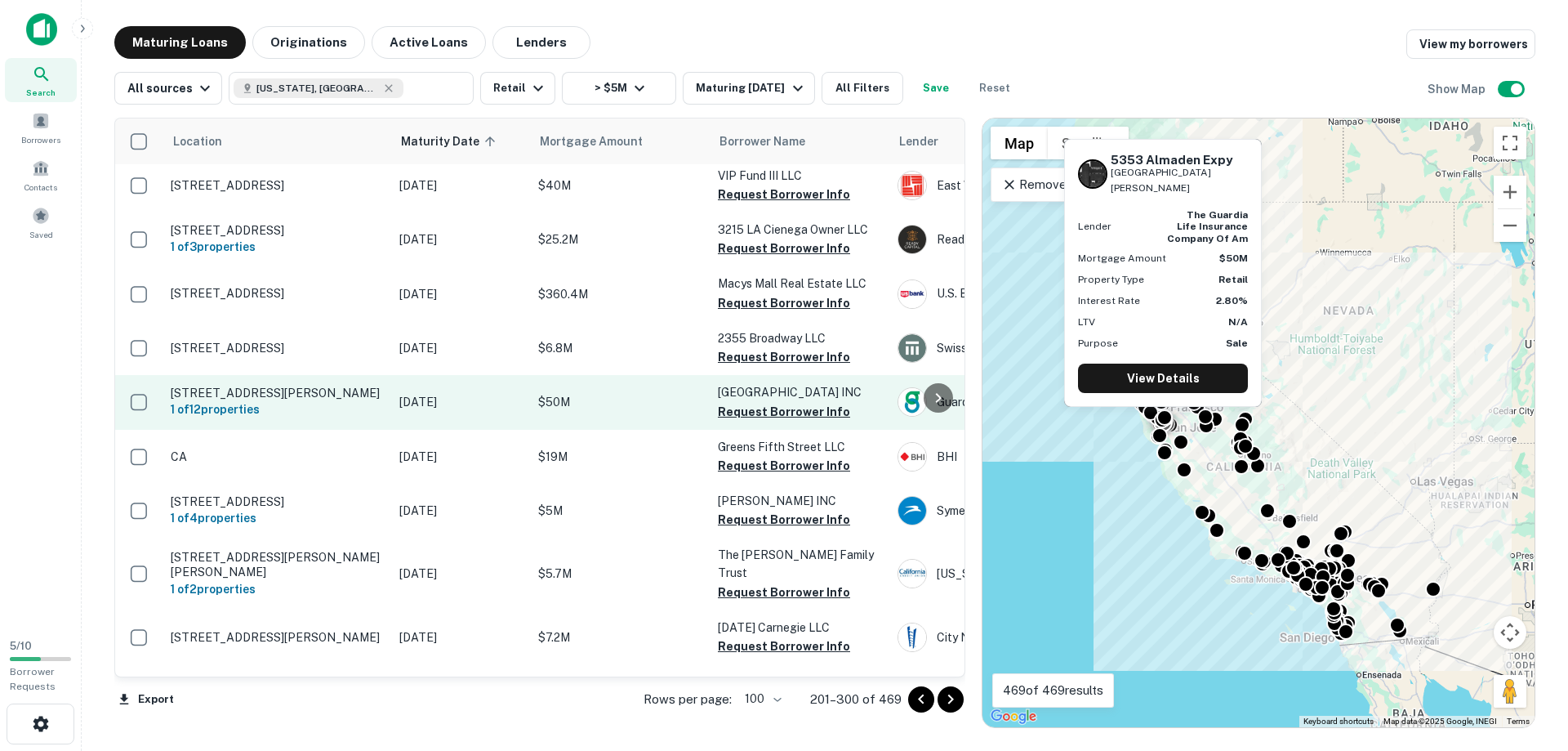
click at [280, 385] on p "[STREET_ADDRESS][PERSON_NAME]" at bounding box center [277, 392] width 212 height 14
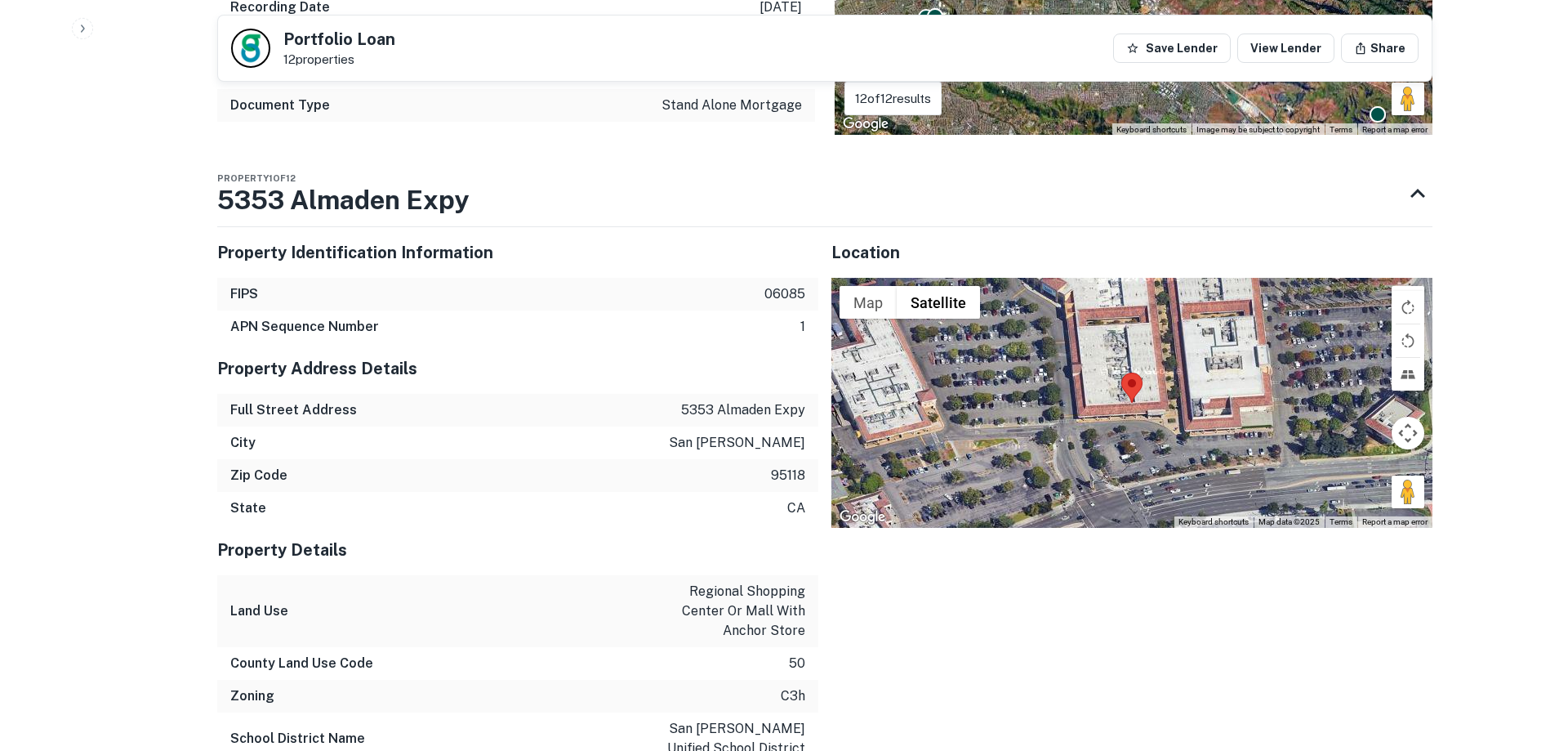
scroll to position [1667, 0]
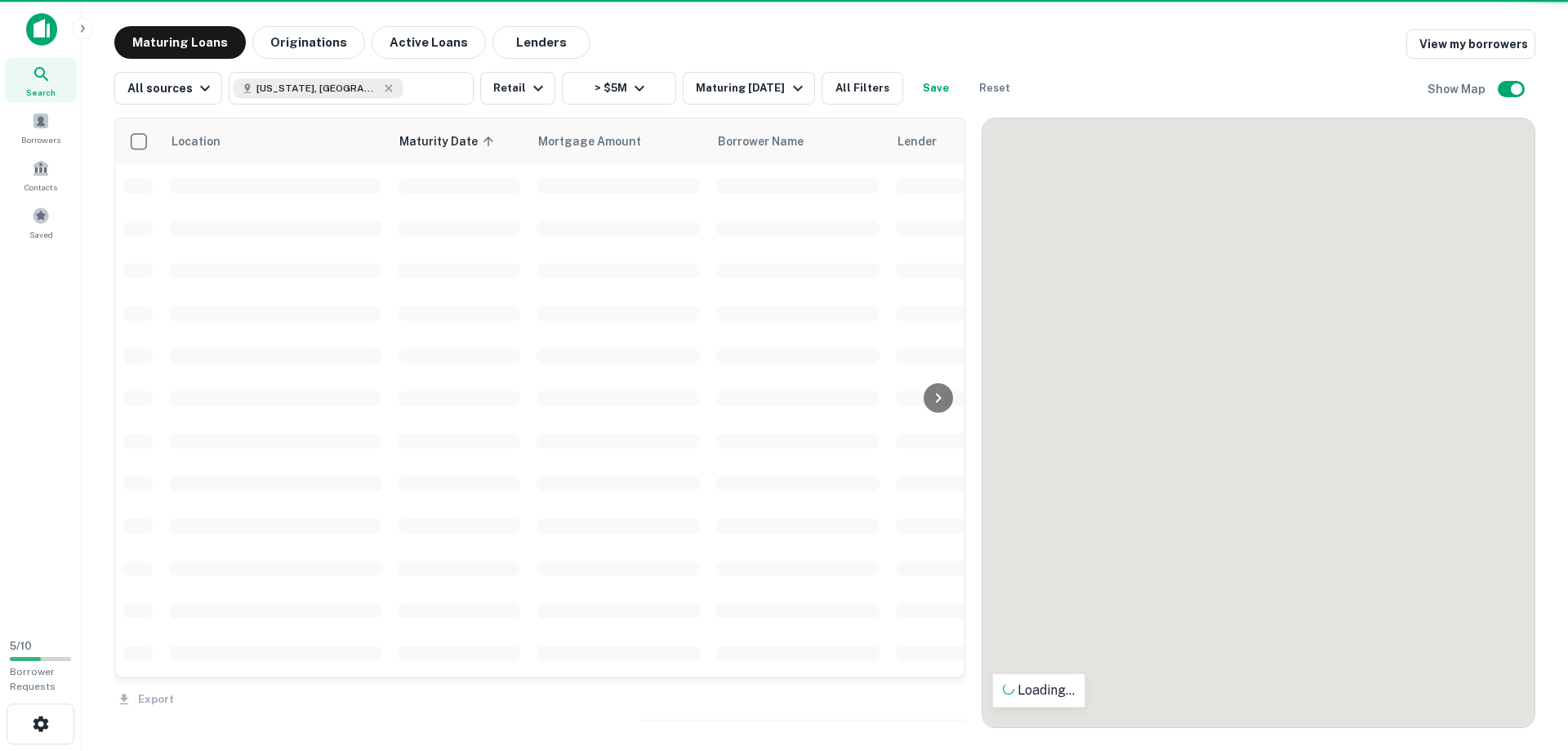
scroll to position [1490, 0]
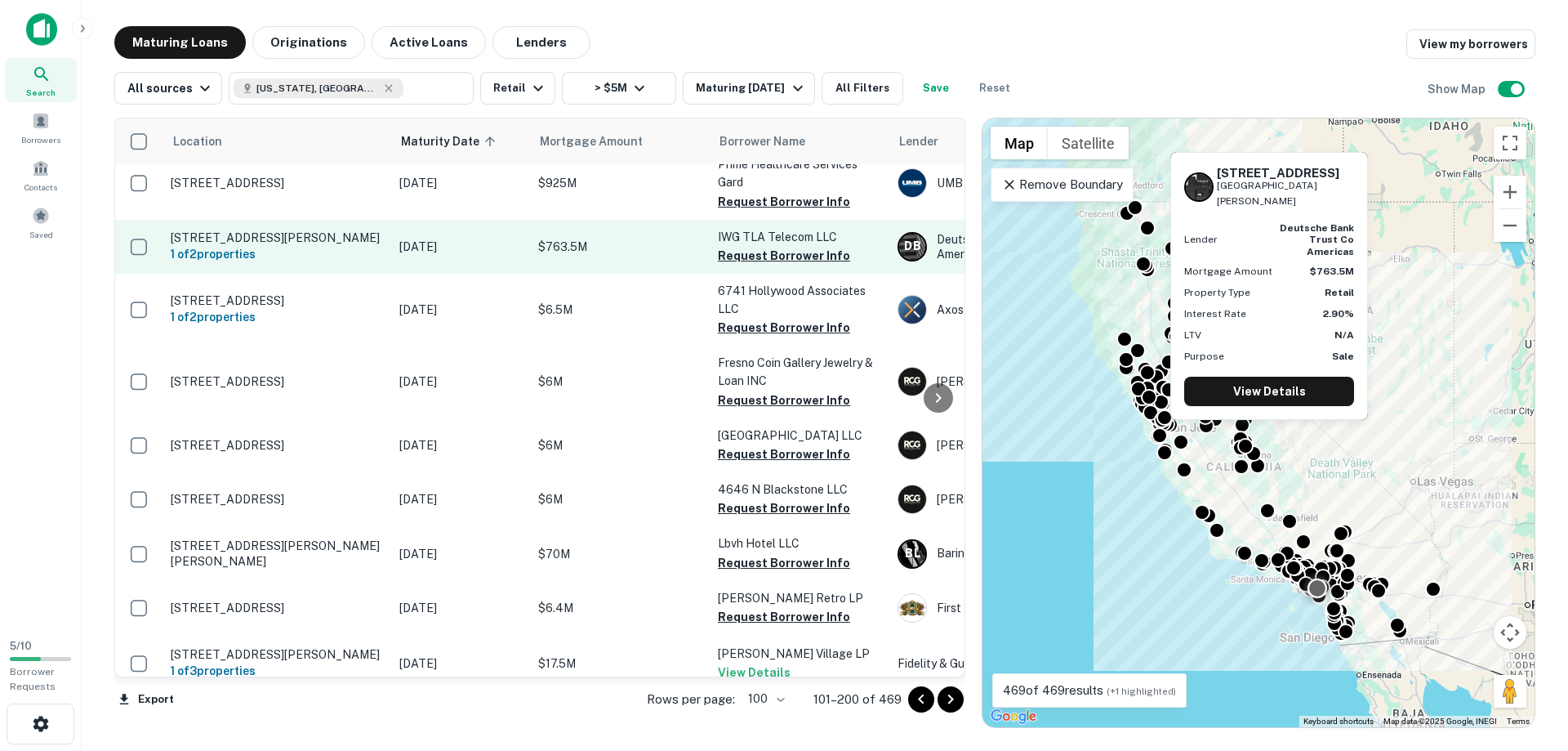
scroll to position [1769, 0]
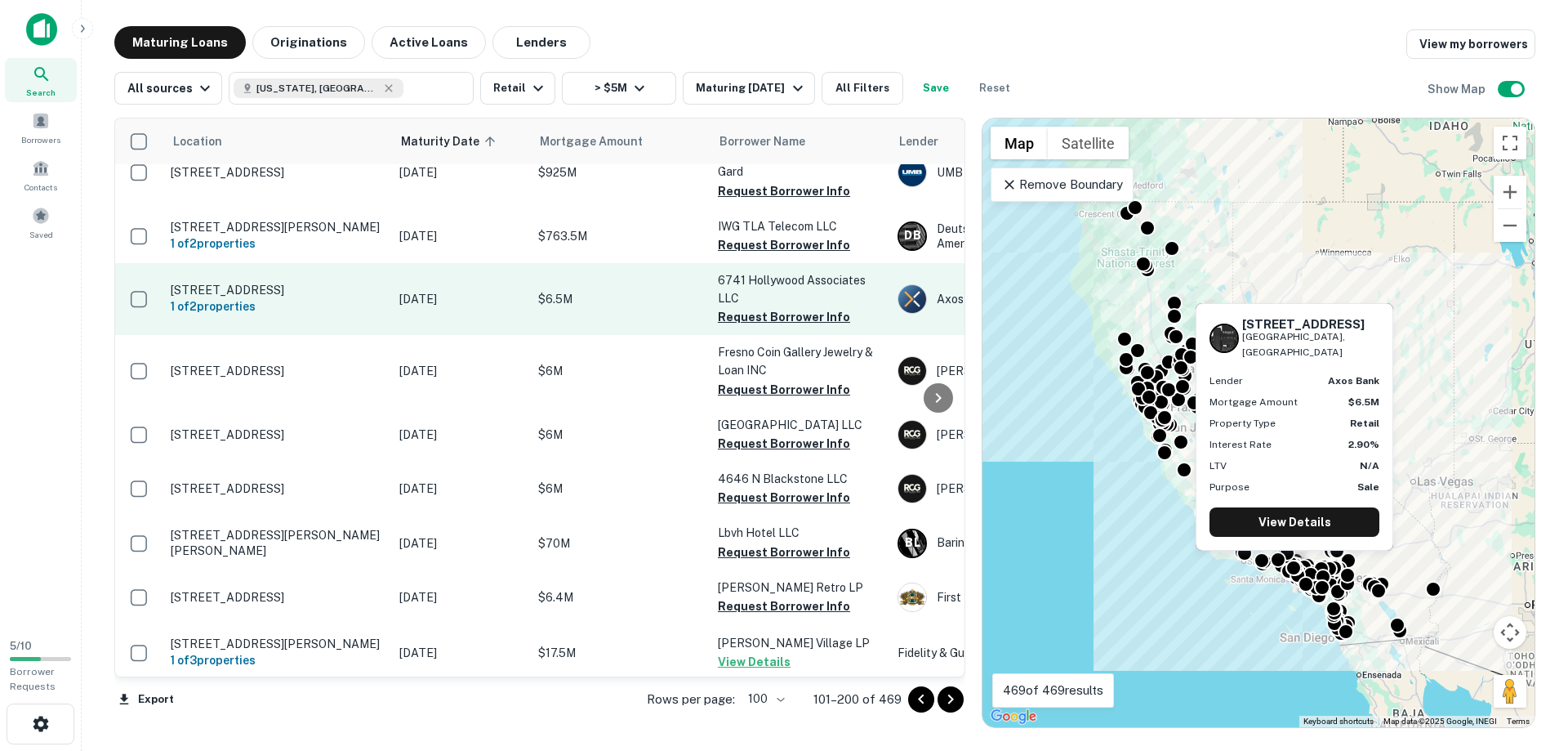
click at [245, 294] on p "[STREET_ADDRESS]" at bounding box center [277, 289] width 212 height 14
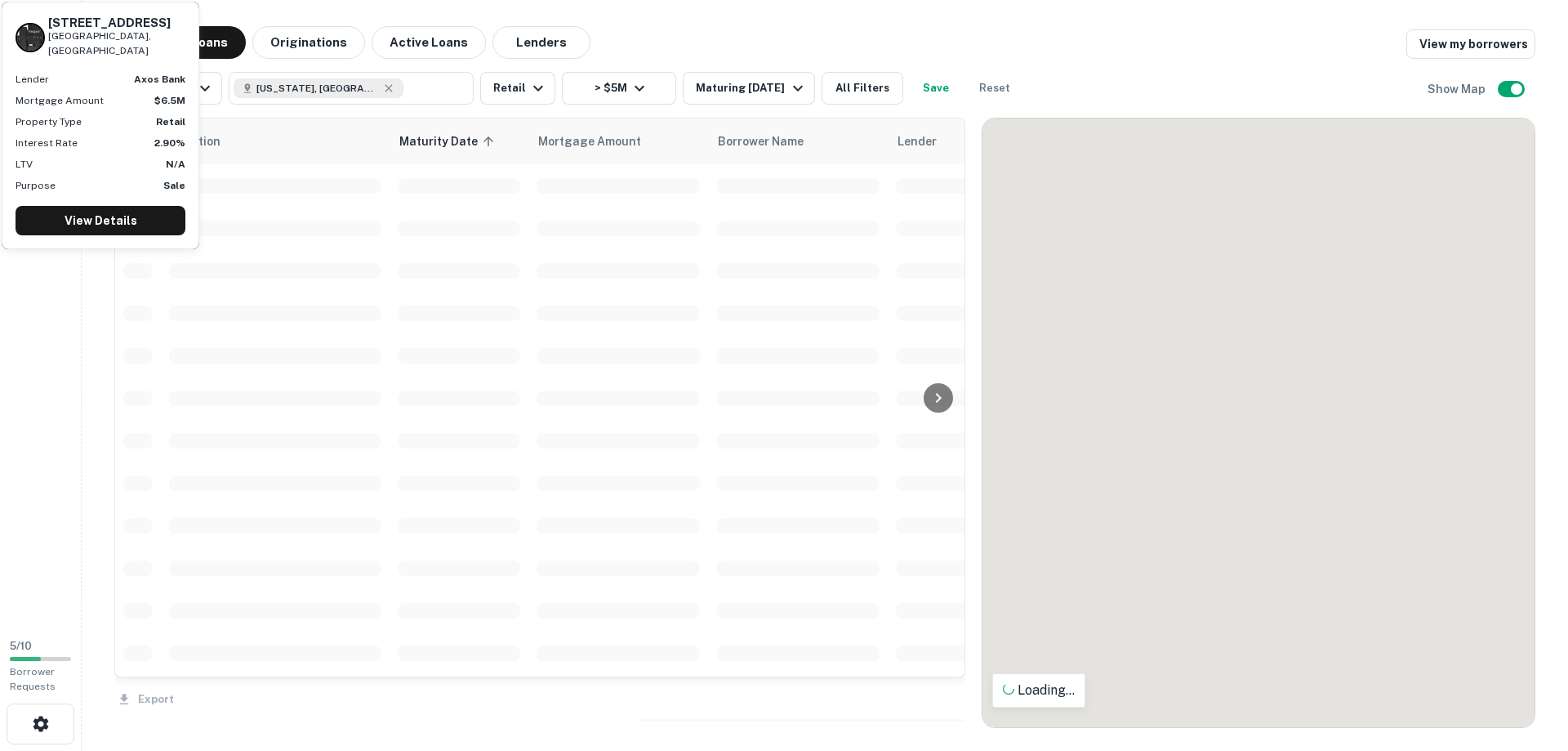
scroll to position [1769, 0]
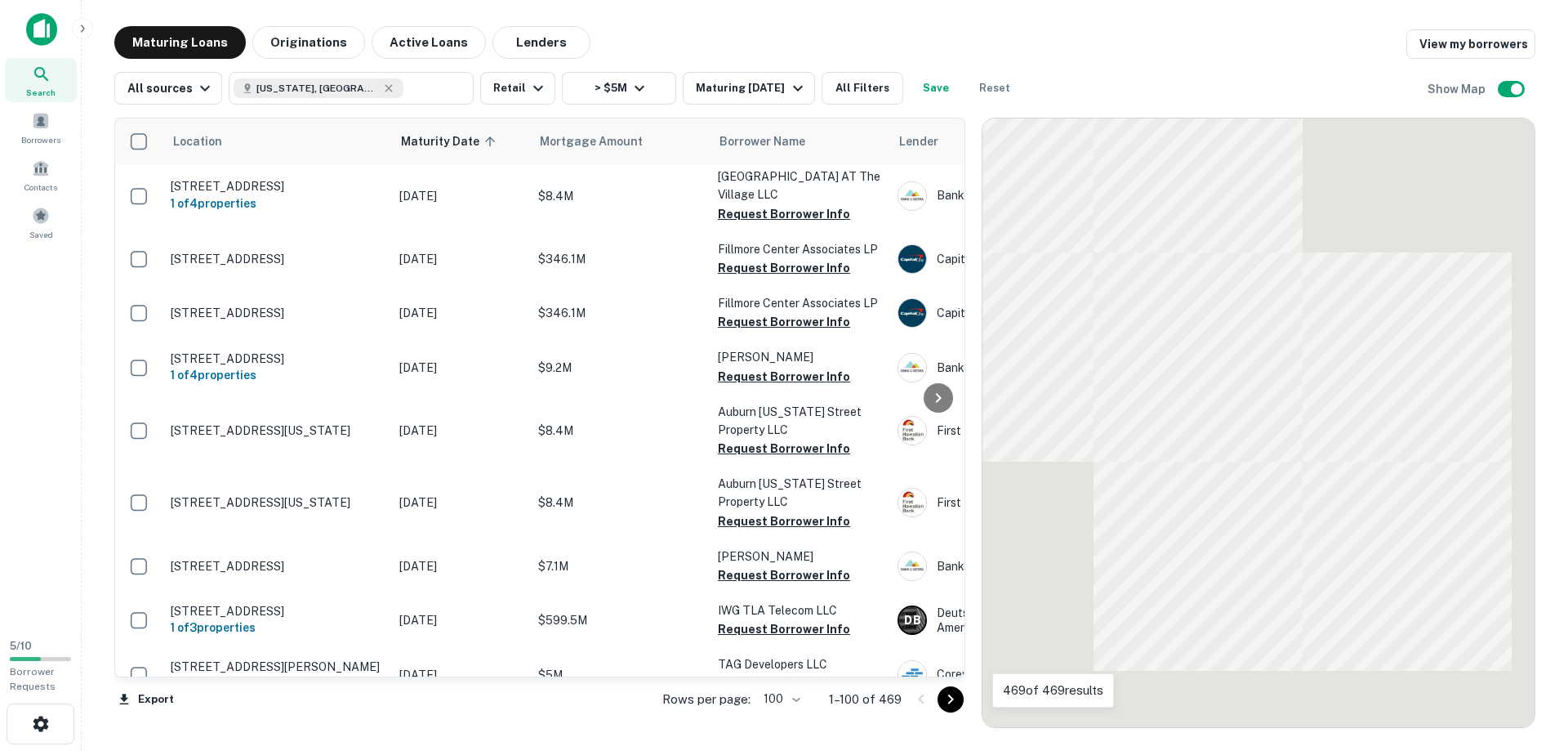
click at [947, 701] on icon "Go to next page" at bounding box center [950, 698] width 20 height 20
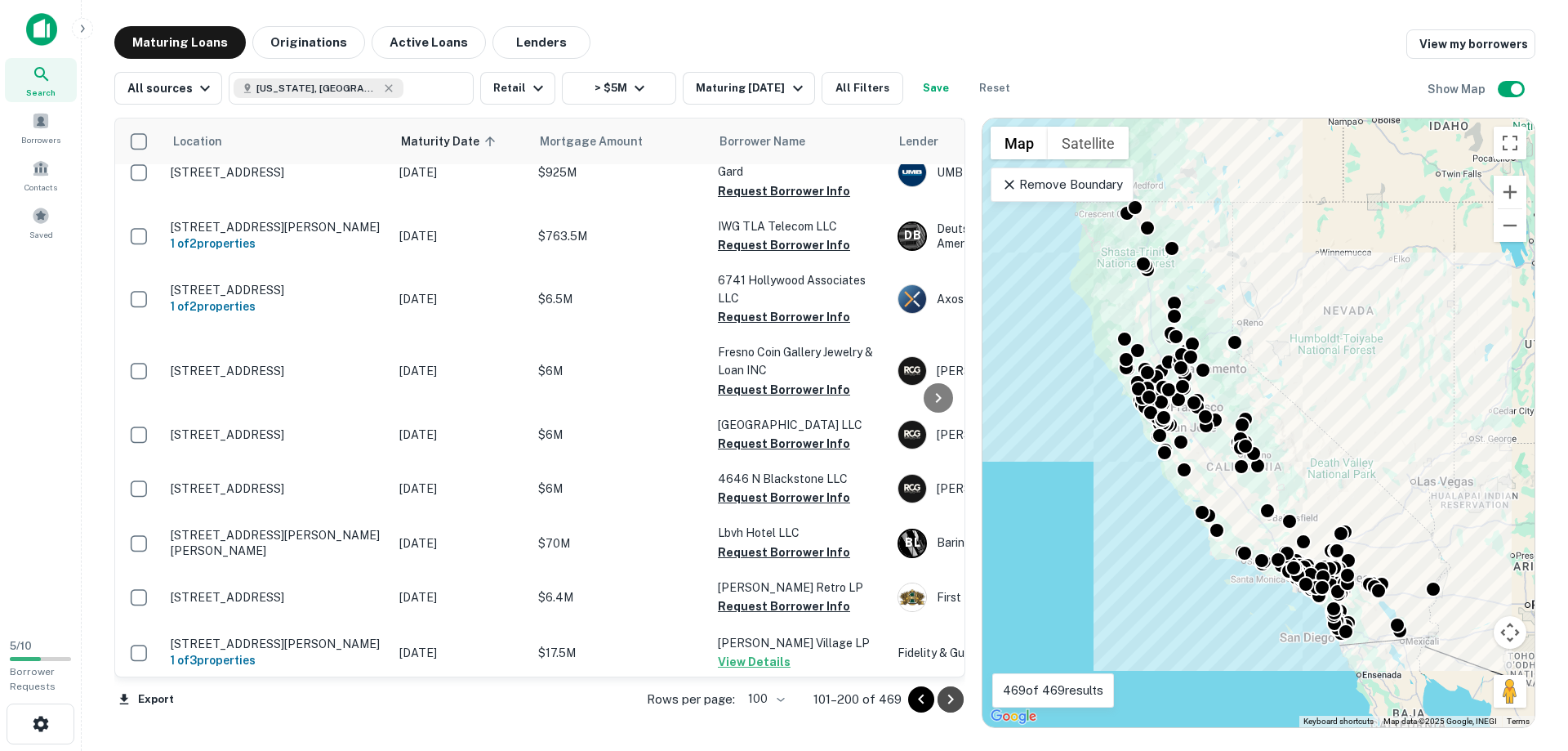
click at [947, 701] on icon "Go to next page" at bounding box center [950, 698] width 20 height 20
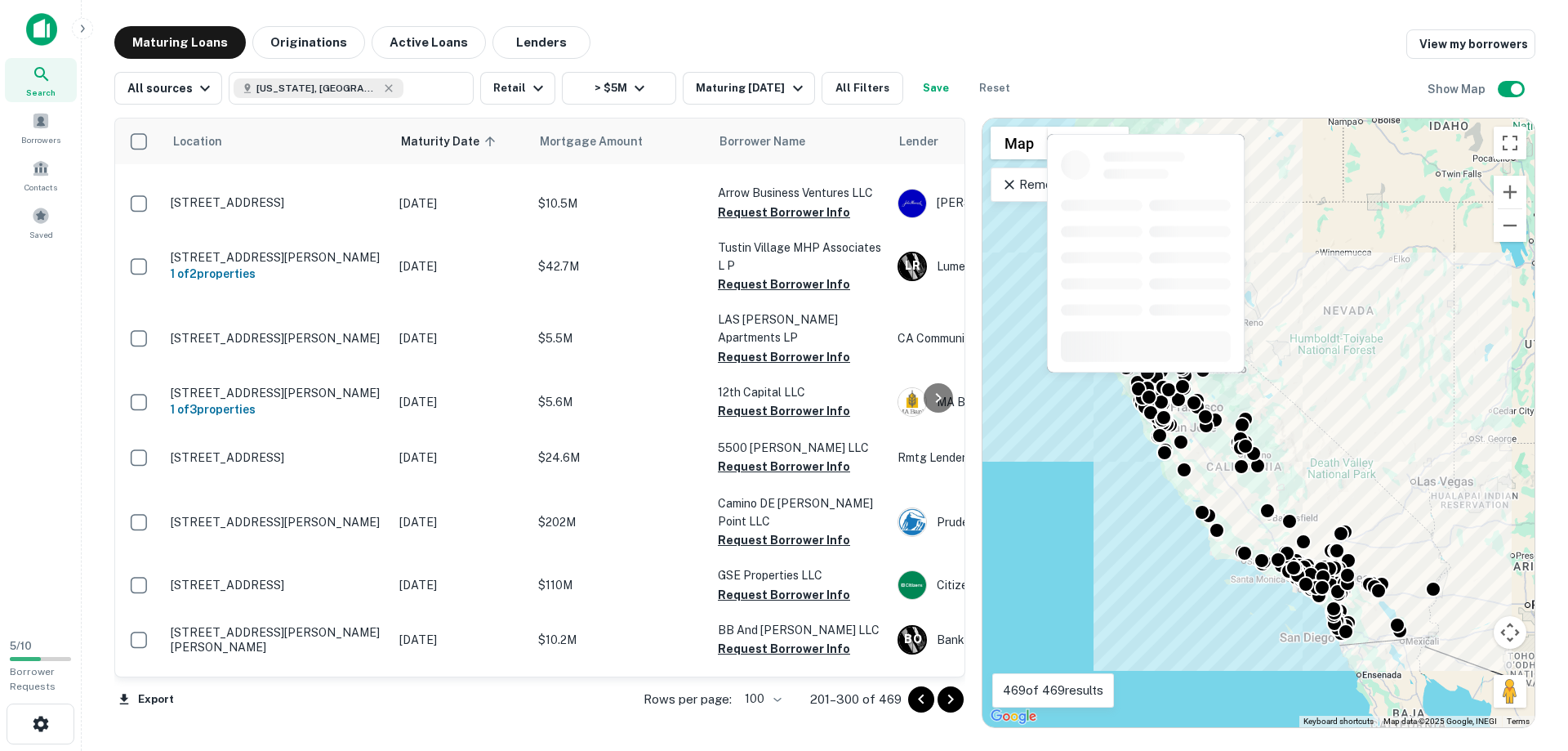
scroll to position [5528, 0]
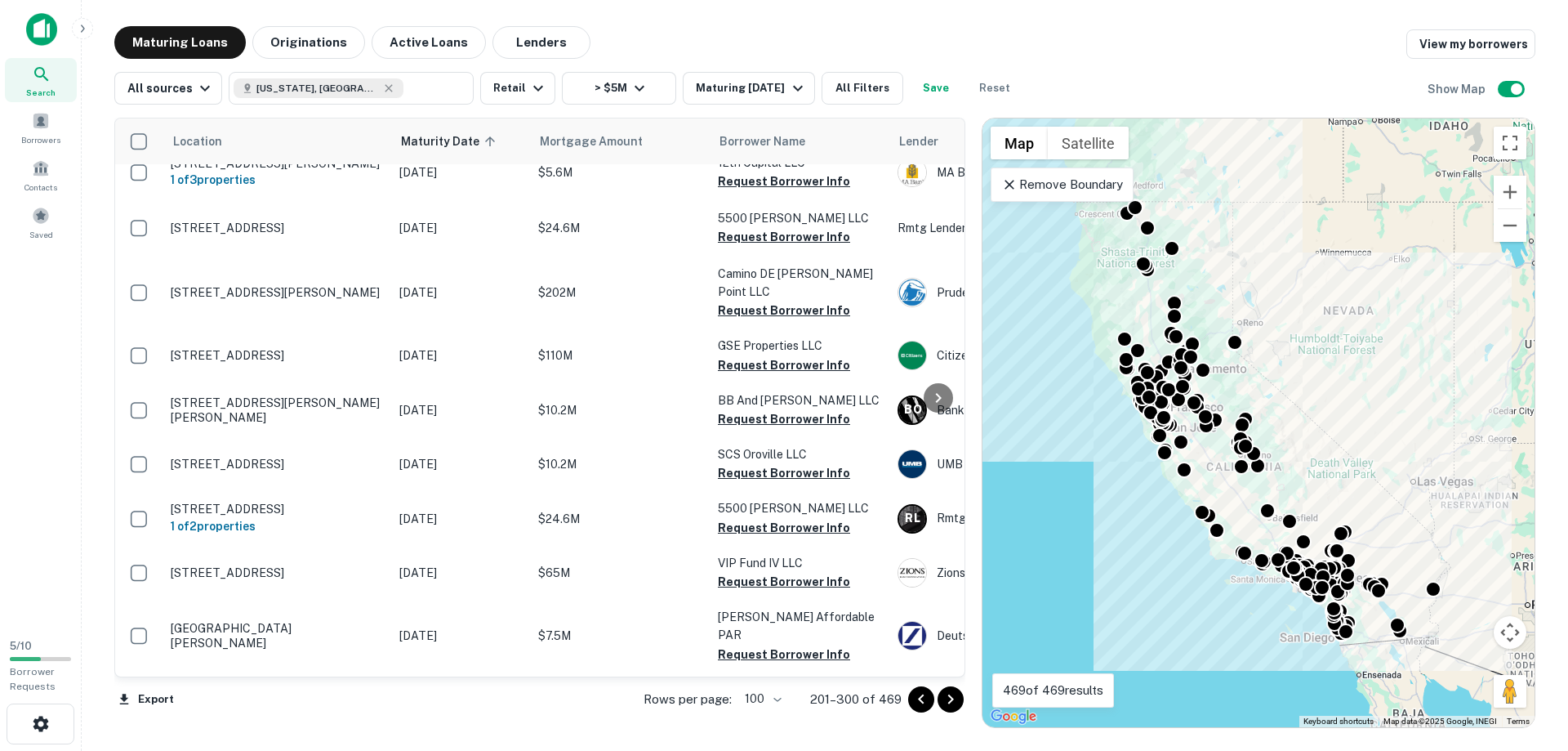
click at [949, 701] on icon "Go to next page" at bounding box center [950, 698] width 20 height 20
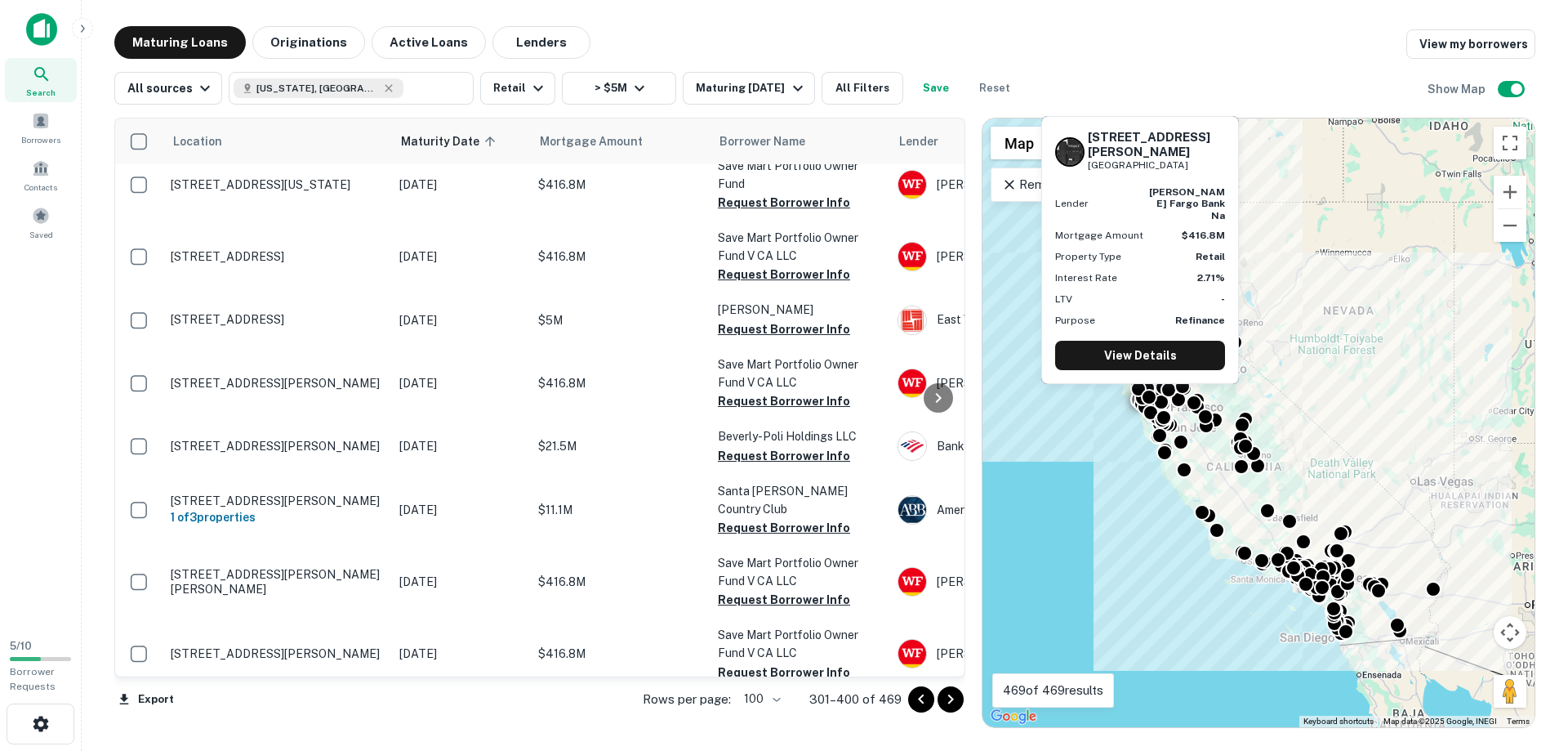
scroll to position [5319, 0]
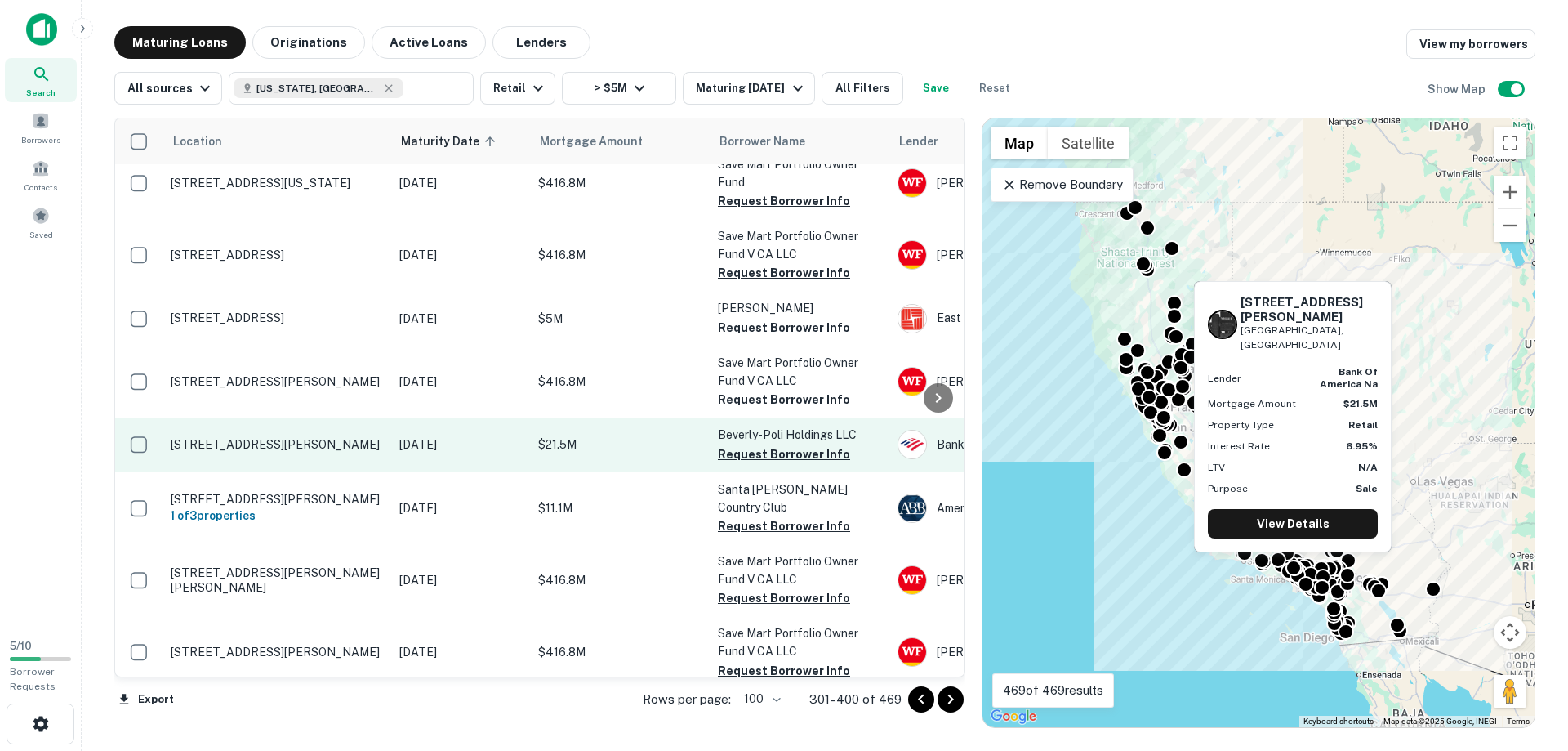
click at [196, 437] on p "[STREET_ADDRESS][PERSON_NAME]" at bounding box center [277, 444] width 212 height 14
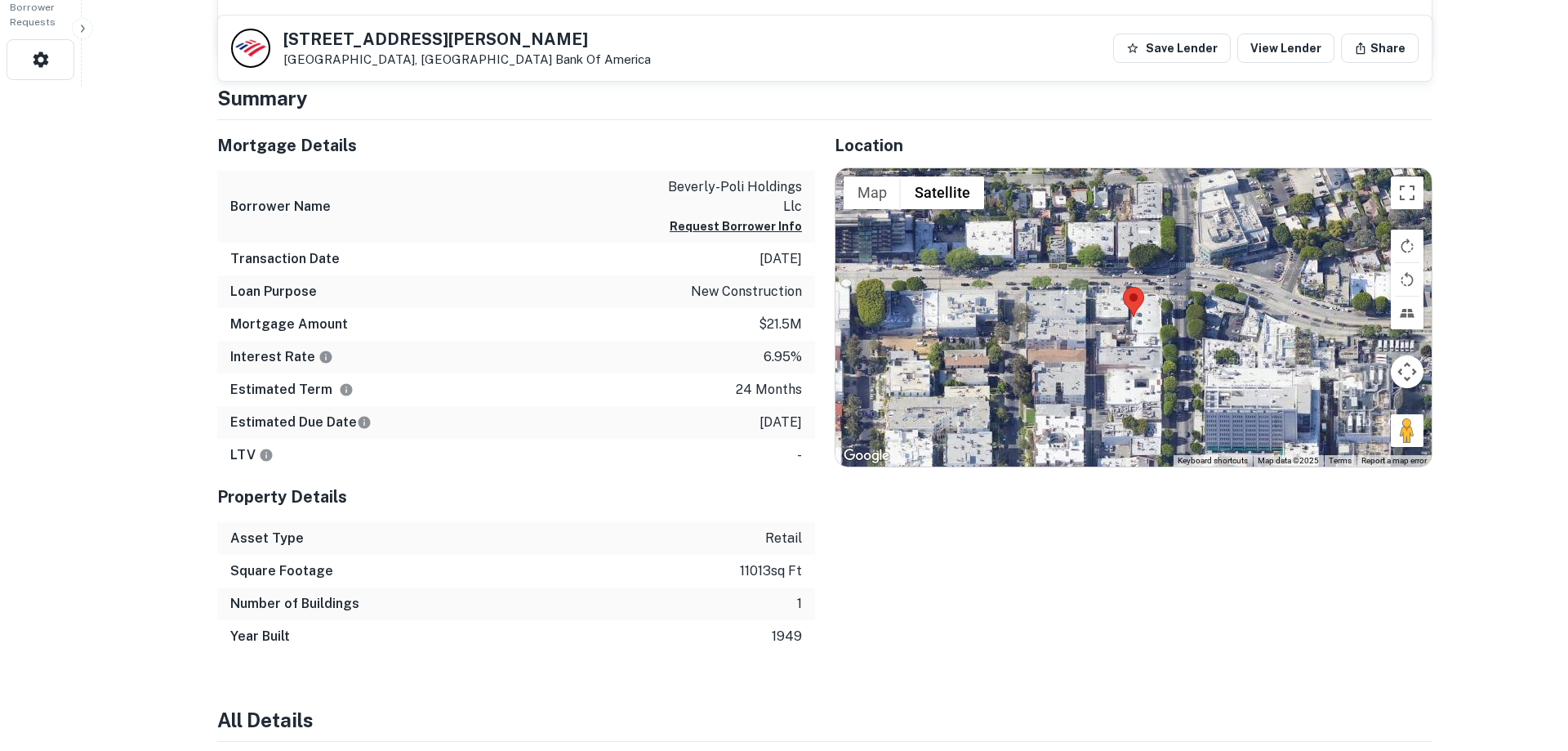
scroll to position [583, 0]
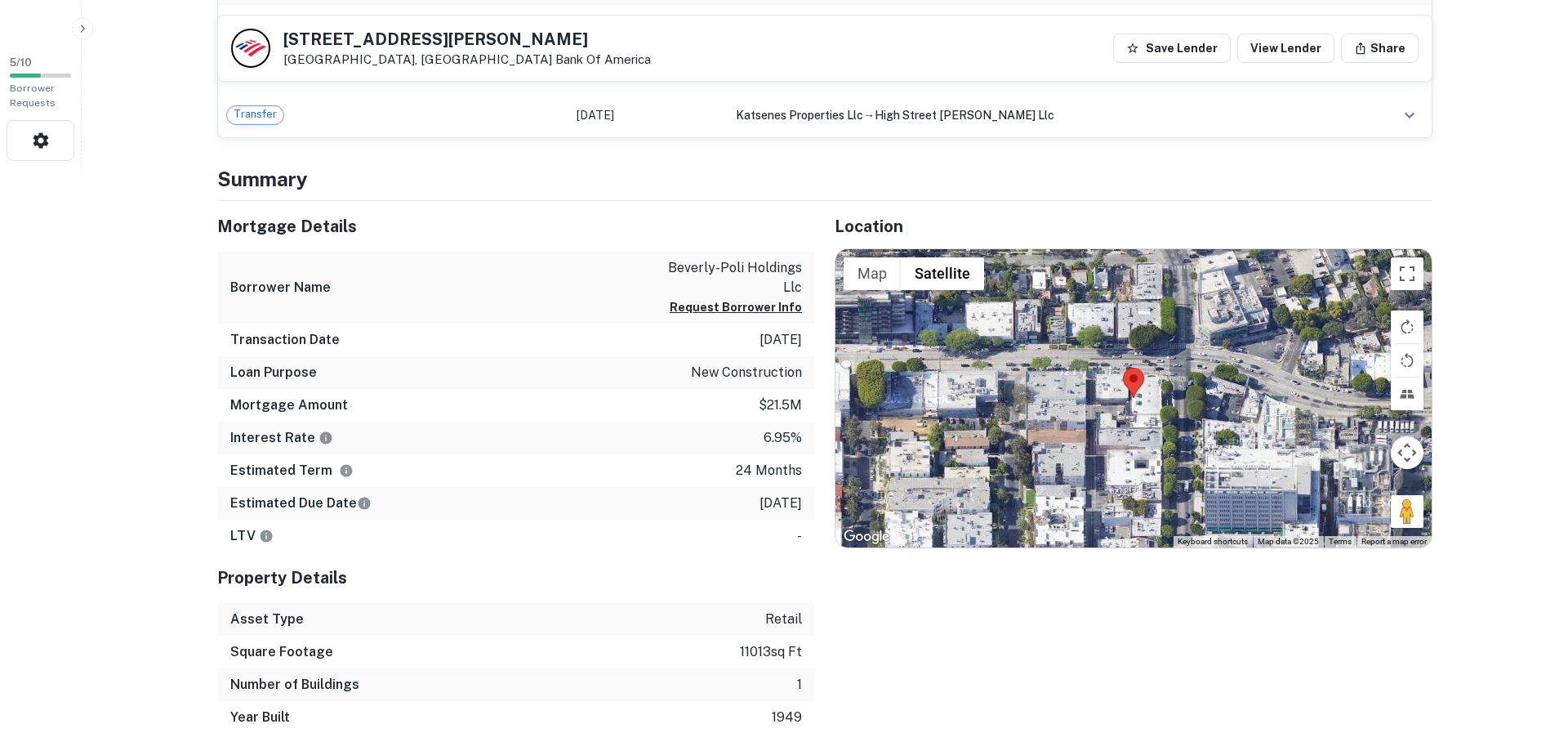
click at [1177, 682] on div "Location ← Move left → Move right ↑ Move up ↓ Move down + Zoom in - Zoom out Ho…" at bounding box center [1124, 468] width 618 height 534
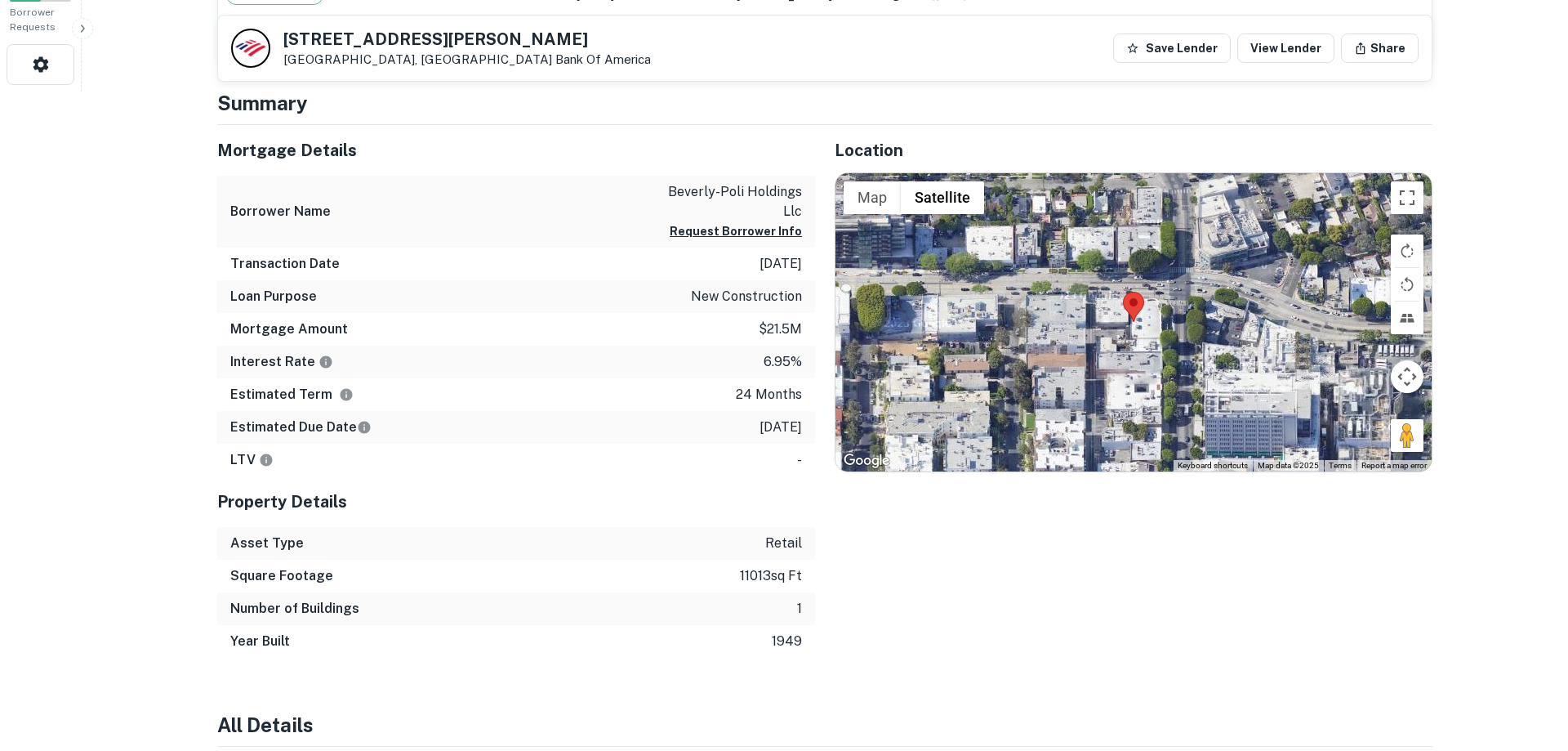
scroll to position [670, 0]
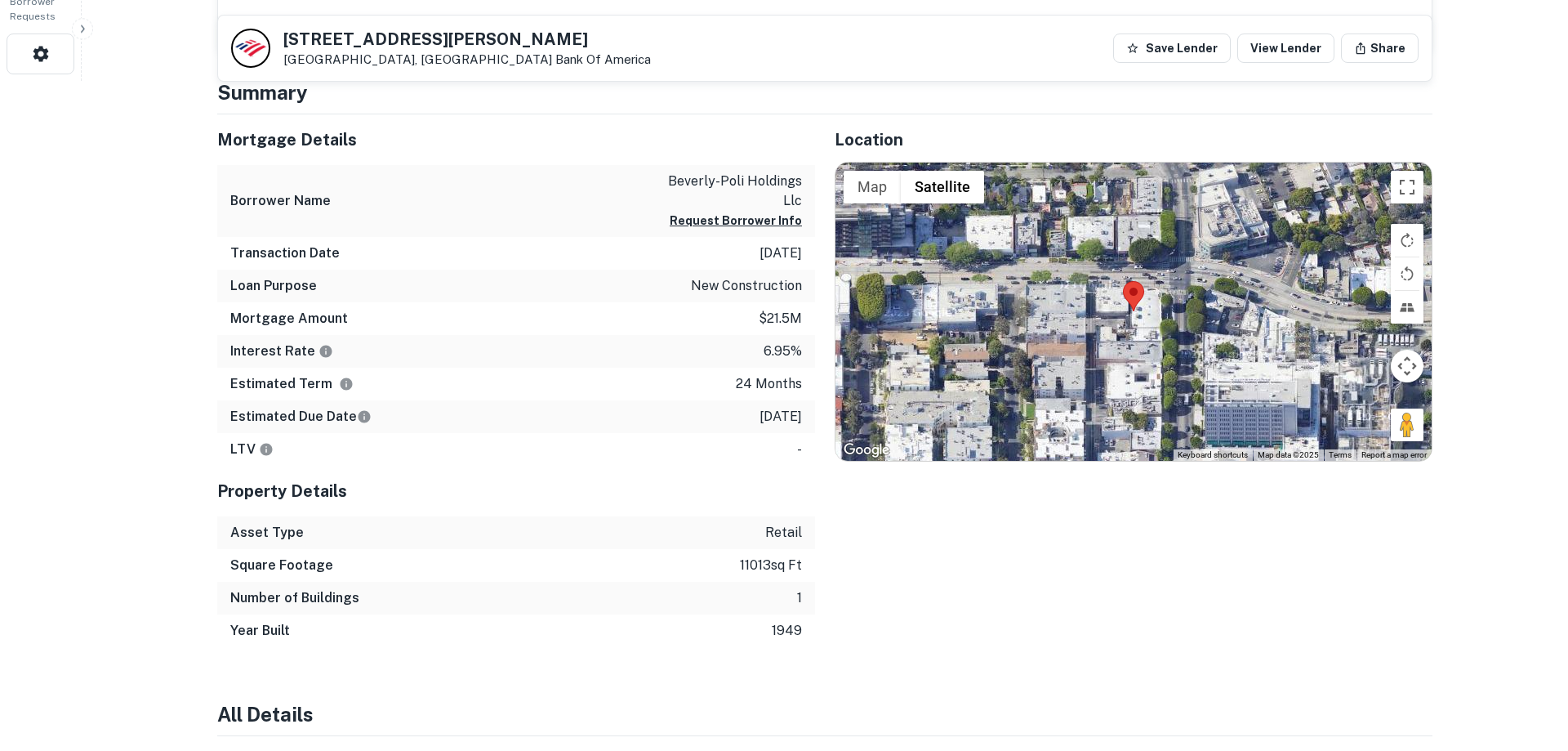
click at [1038, 643] on div "Location ← Move left → Move right ↑ Move up ↓ Move down + Zoom in - Zoom out Ho…" at bounding box center [1124, 381] width 618 height 534
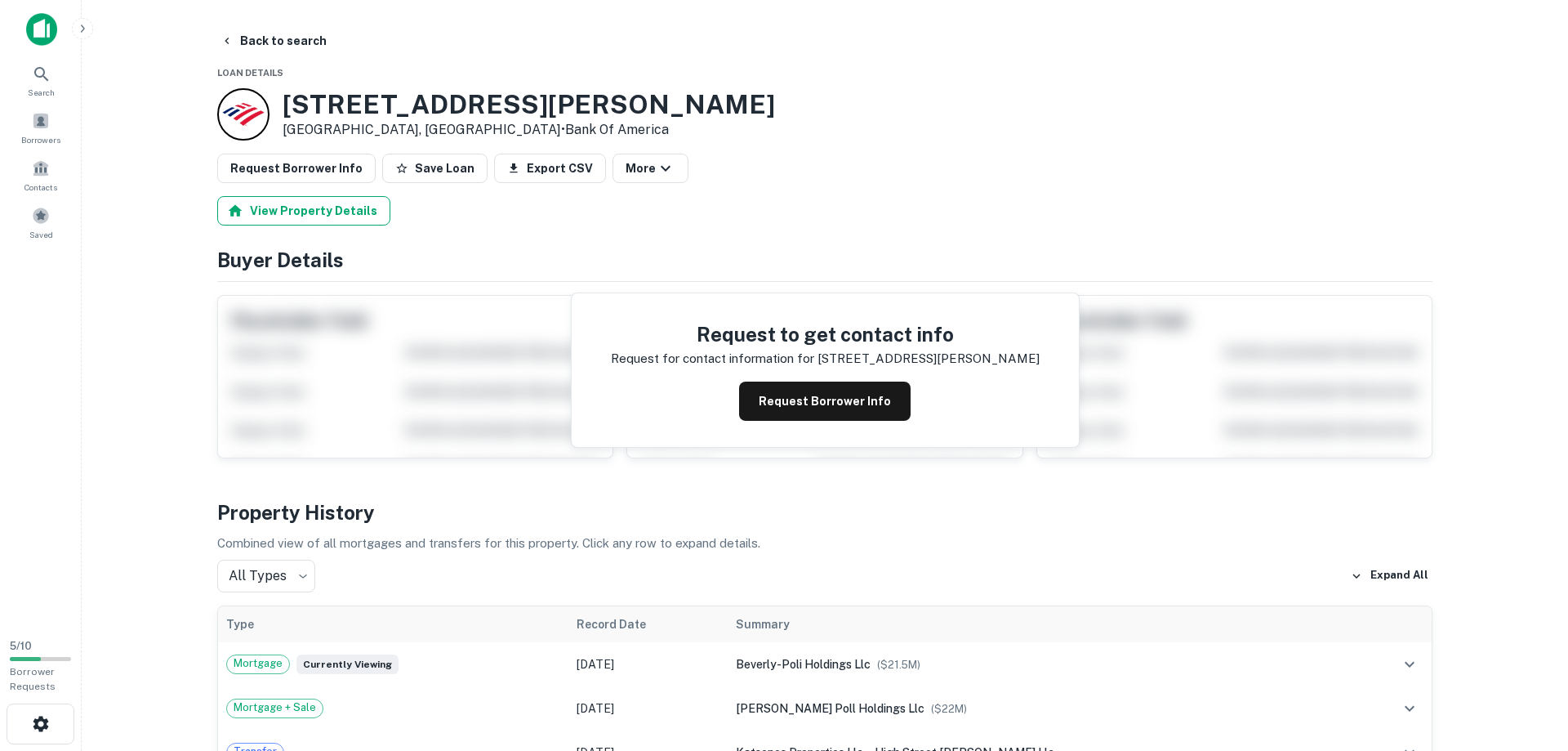
click at [339, 216] on button "View Property Details" at bounding box center [304, 210] width 173 height 30
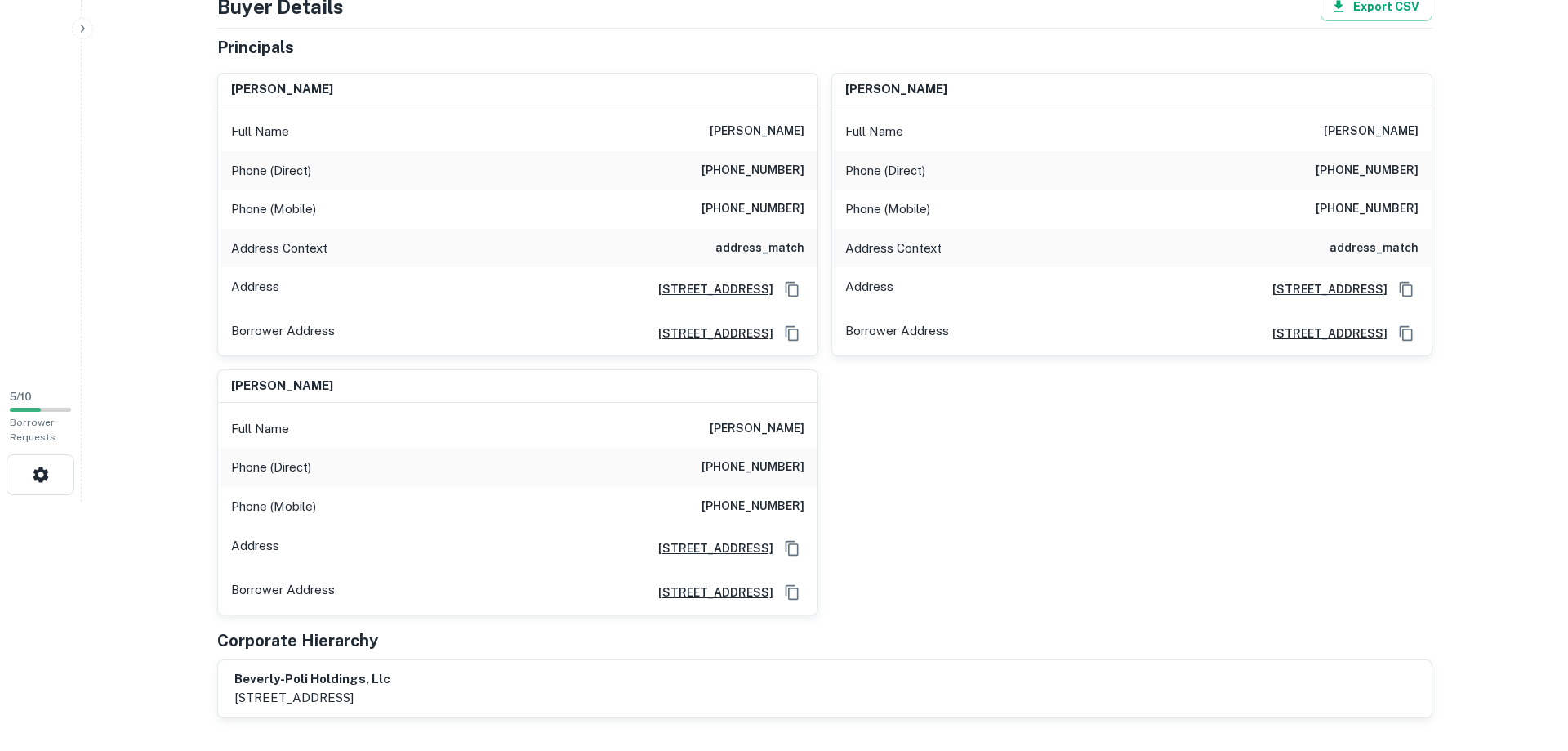
scroll to position [166, 0]
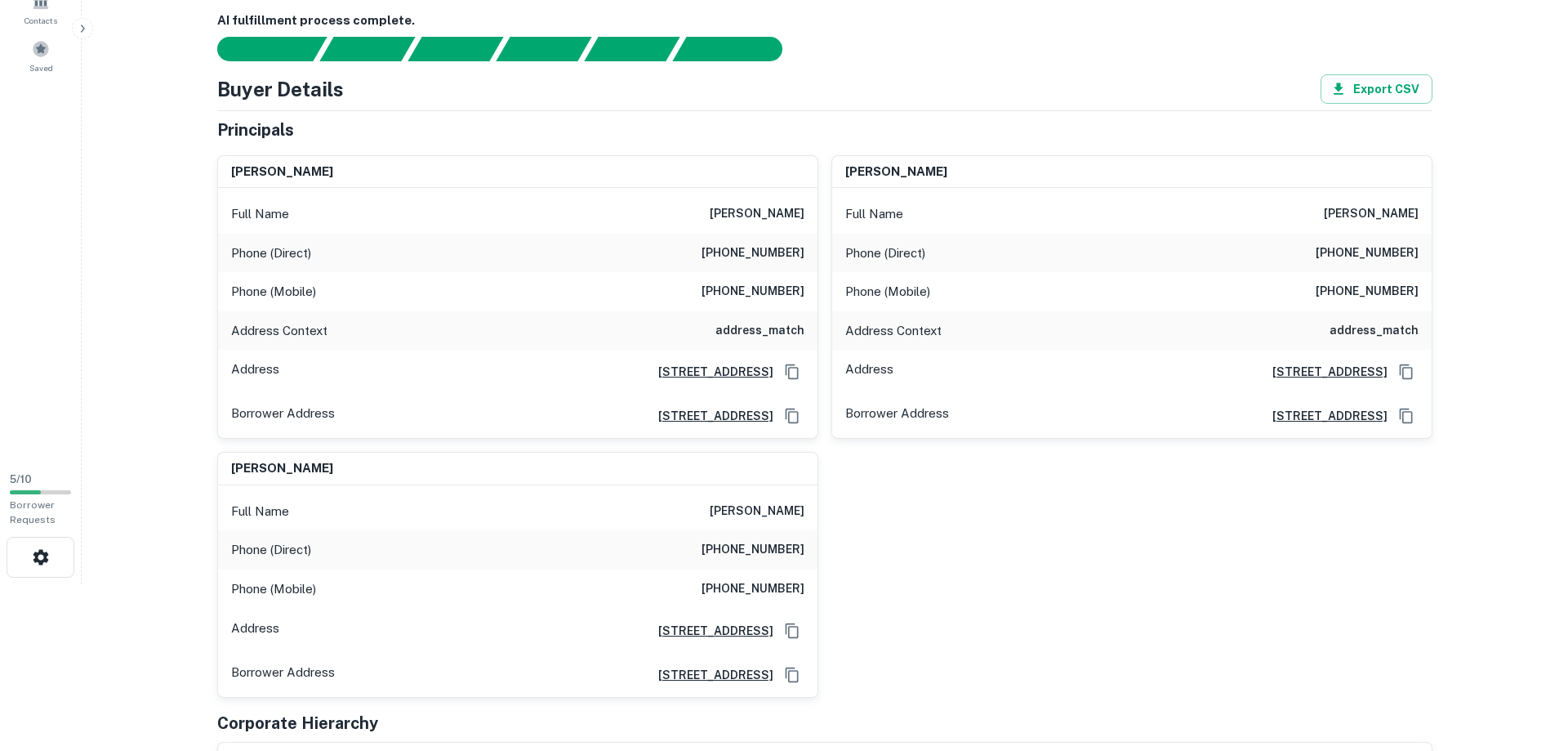
drag, startPoint x: 731, startPoint y: 216, endPoint x: 818, endPoint y: 217, distance: 87.0
click at [818, 217] on div "[PERSON_NAME] Full Name [PERSON_NAME] Phone (Direct) [PHONE_NUMBER] Phone (Mobi…" at bounding box center [518, 297] width 602 height 284
copy h6 "[PERSON_NAME]"
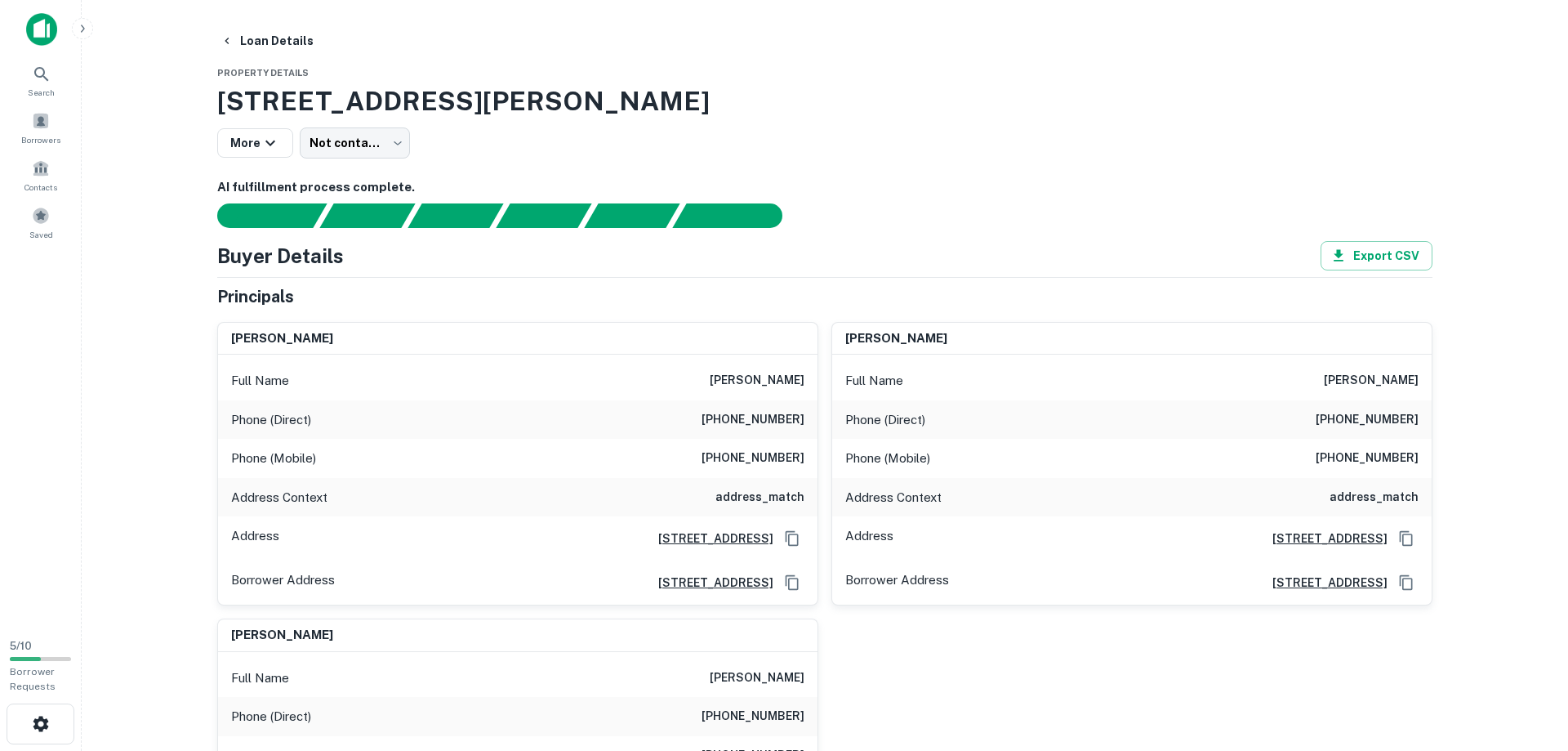
copy h6 "[PERSON_NAME]"
drag, startPoint x: 718, startPoint y: 421, endPoint x: 808, endPoint y: 421, distance: 90.0
click at [808, 421] on div "Phone (Direct) [PHONE_NUMBER]" at bounding box center [518, 420] width 600 height 39
copy h6 "[PHONE_NUMBER]"
drag, startPoint x: 712, startPoint y: 459, endPoint x: 817, endPoint y: 449, distance: 105.5
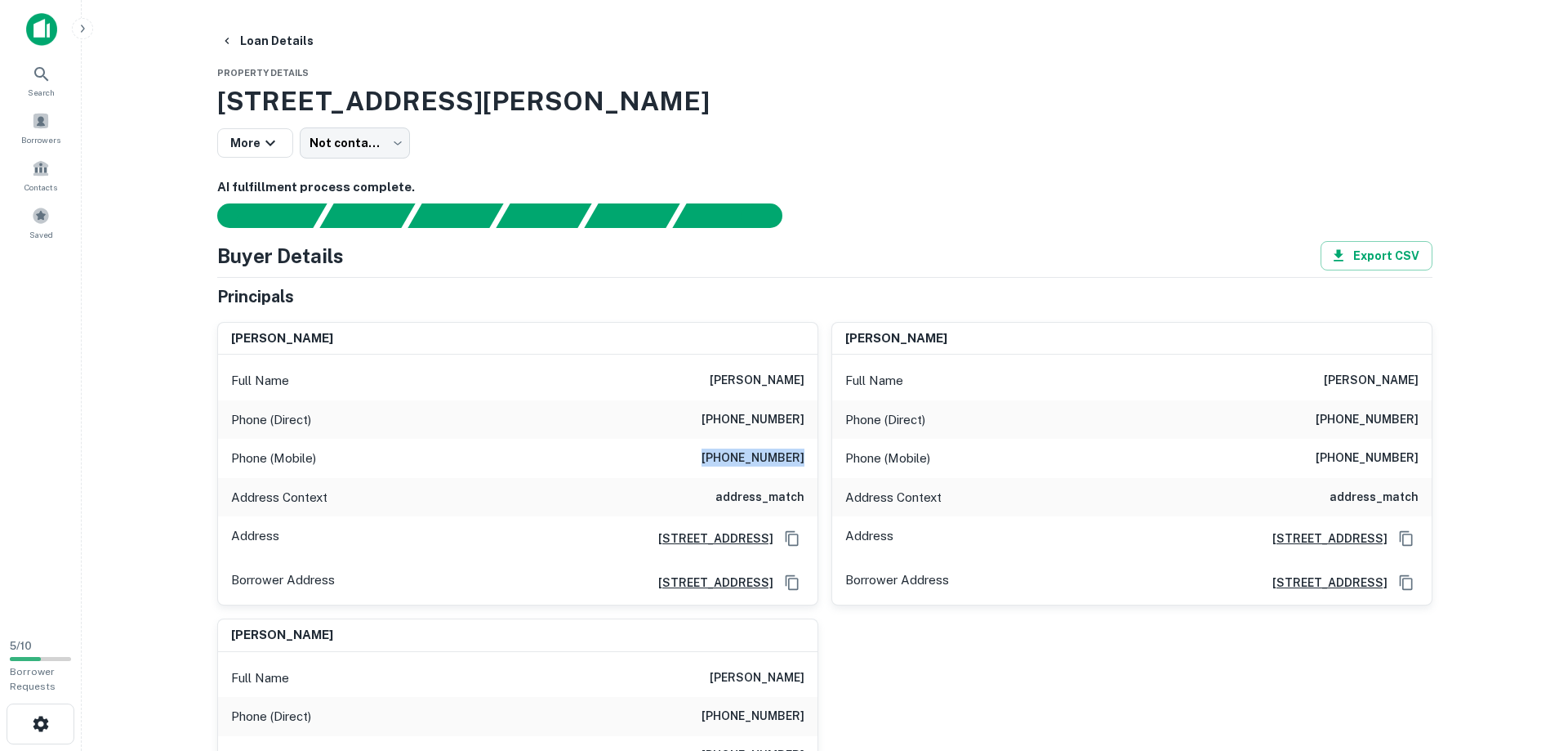
click at [817, 449] on div "Phone (Mobile) [PHONE_NUMBER]" at bounding box center [518, 458] width 600 height 39
copy h6 "[PHONE_NUMBER]"
click at [781, 385] on h6 "[PERSON_NAME]" at bounding box center [758, 380] width 95 height 20
copy h6 "illoulian"
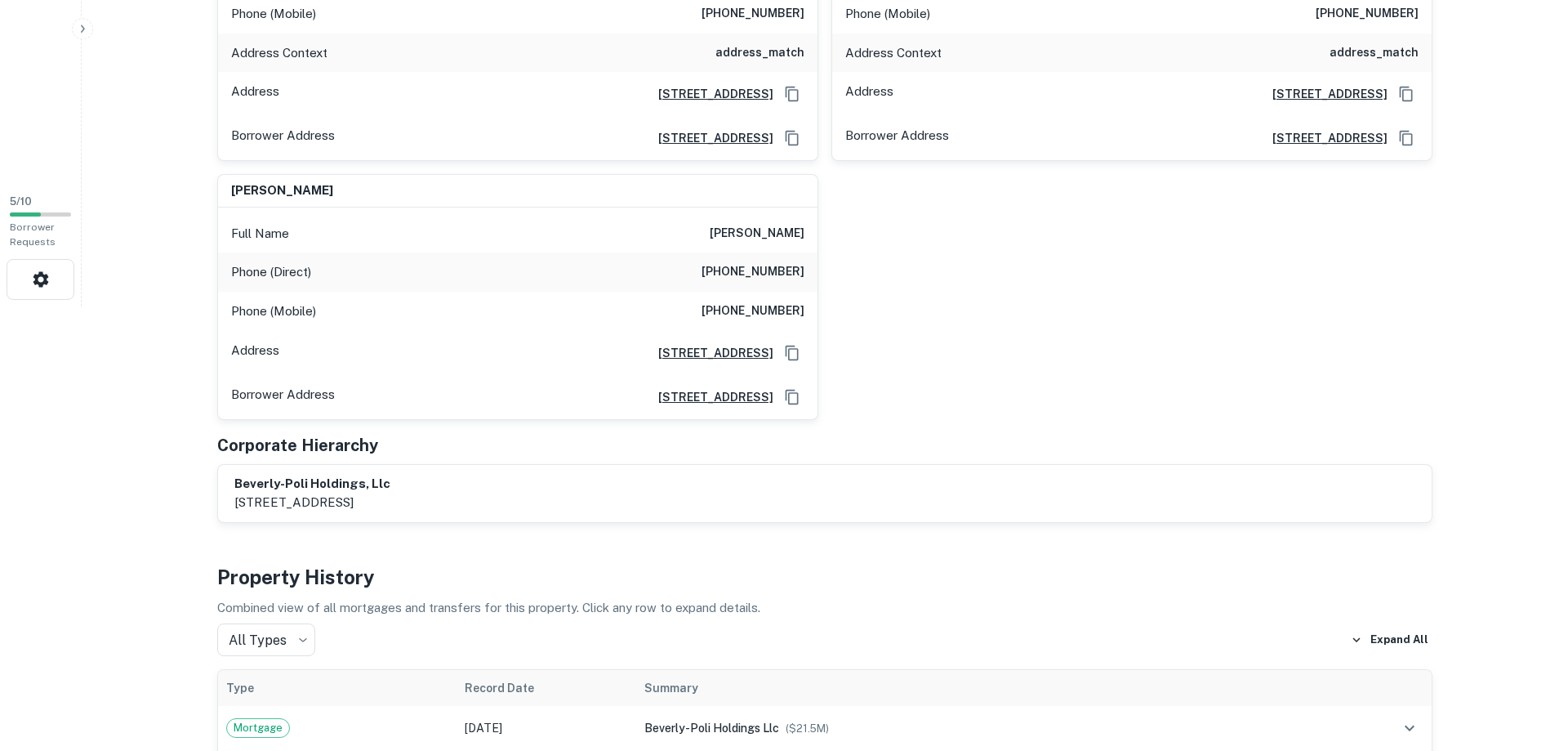
scroll to position [500, 0]
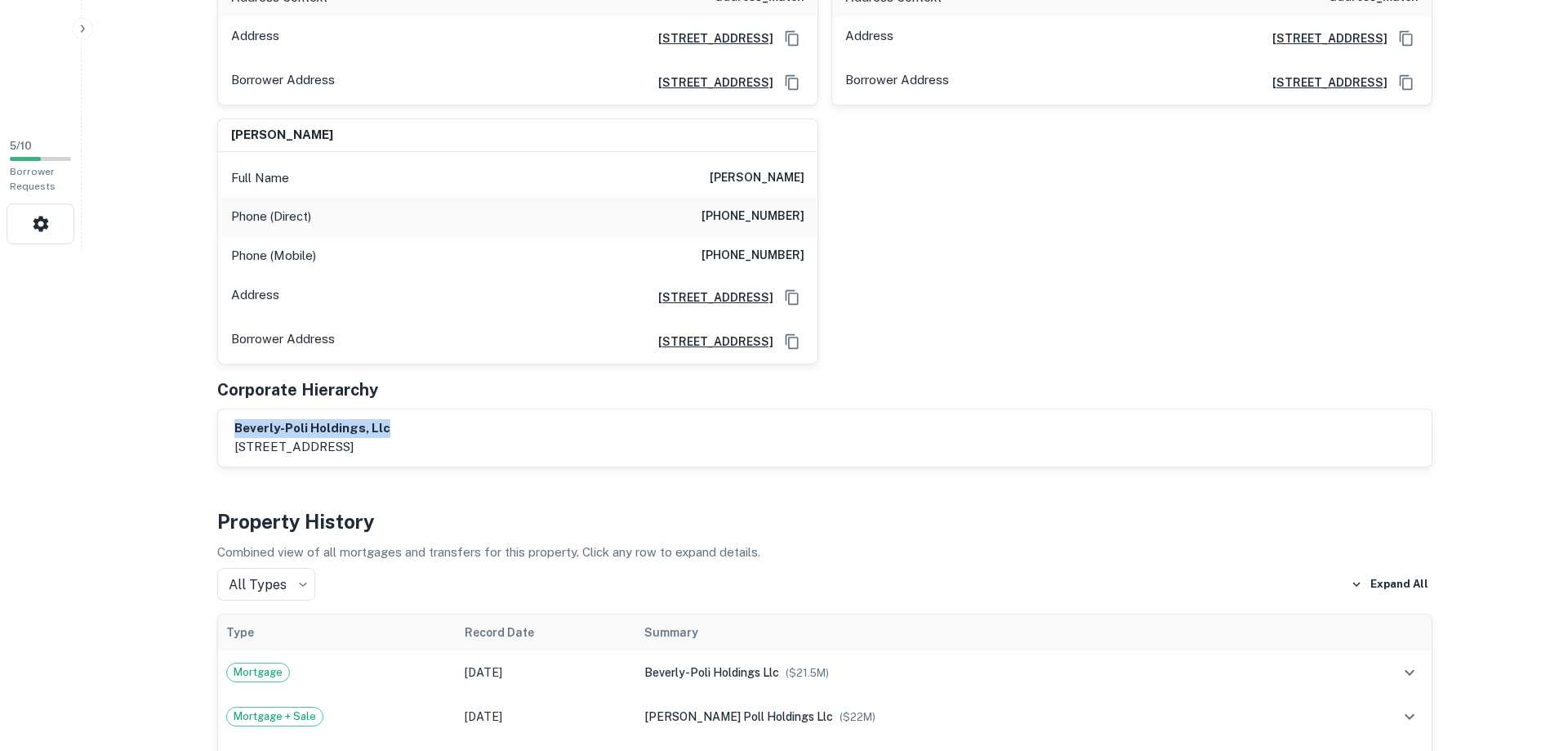
drag, startPoint x: 234, startPoint y: 429, endPoint x: 405, endPoint y: 427, distance: 171.0
click at [390, 427] on h6 "beverly-poli holdings, llc" at bounding box center [312, 429] width 156 height 19
copy h6 "beverly-poli holdings, llc"
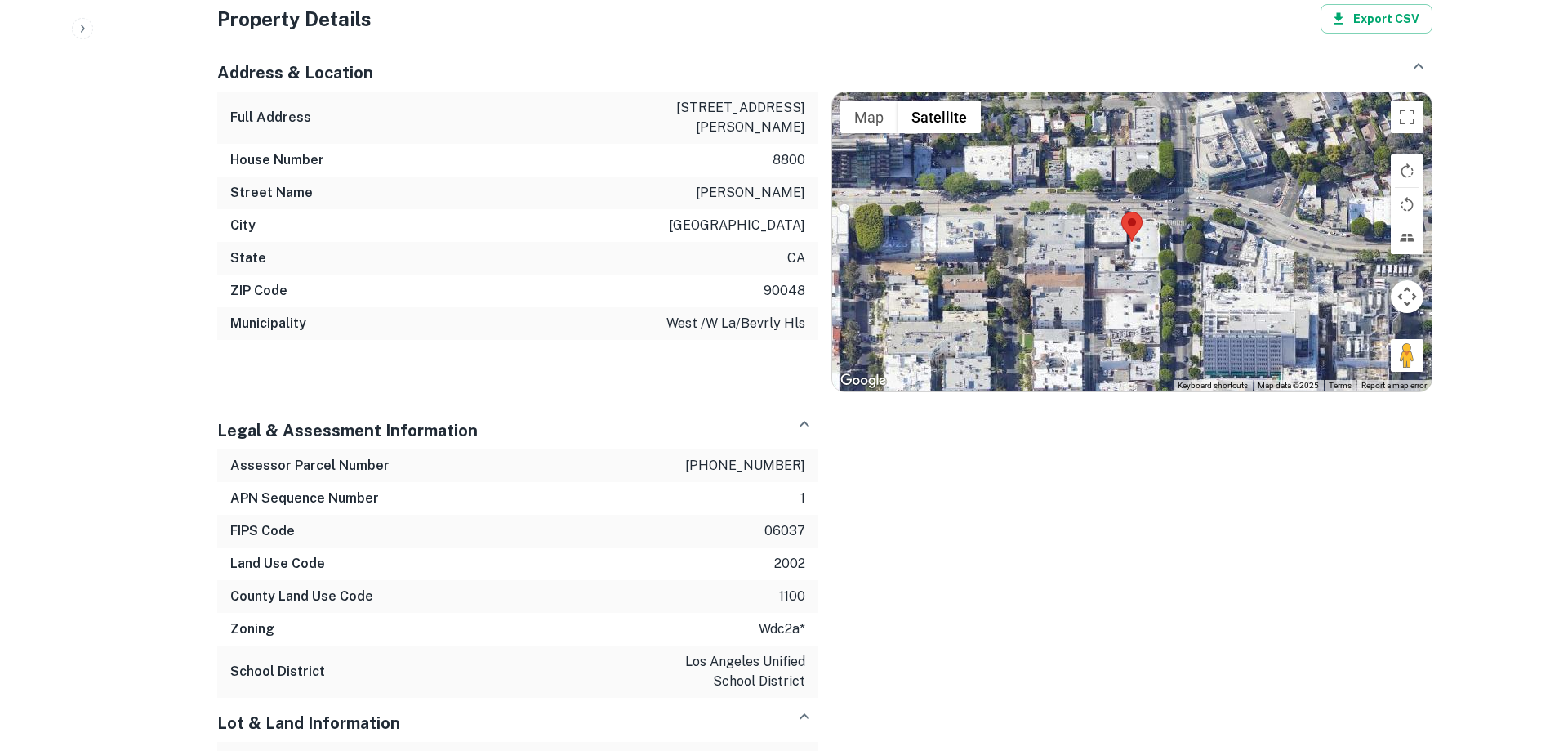
scroll to position [1333, 0]
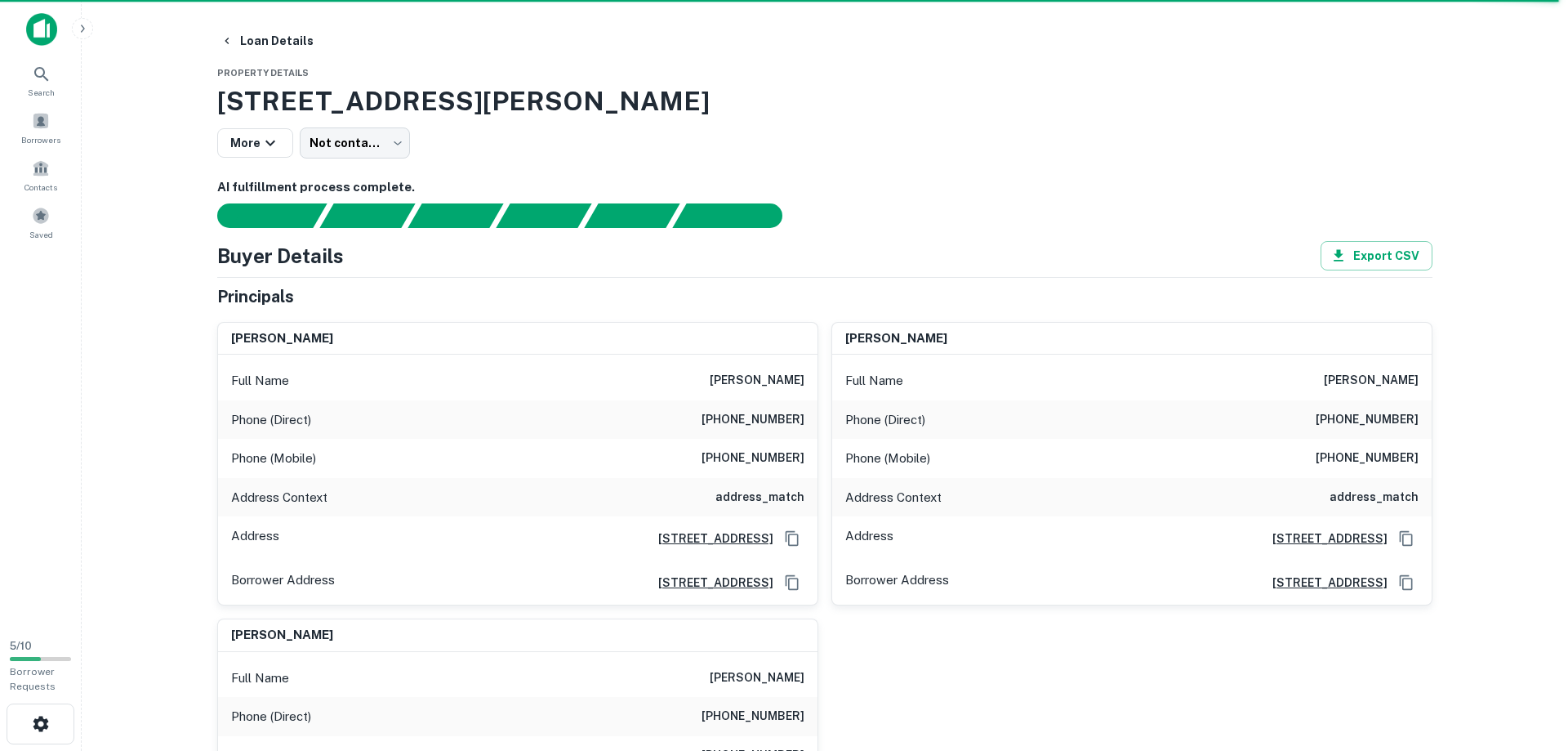
drag, startPoint x: 846, startPoint y: 335, endPoint x: 969, endPoint y: 344, distance: 123.3
click at [969, 344] on div "[PERSON_NAME]" at bounding box center [1132, 339] width 600 height 33
copy h6 "[PERSON_NAME]"
drag, startPoint x: 1308, startPoint y: 379, endPoint x: 1420, endPoint y: 384, distance: 112.1
click at [1420, 384] on div "Full Name [PERSON_NAME]" at bounding box center [1132, 380] width 600 height 39
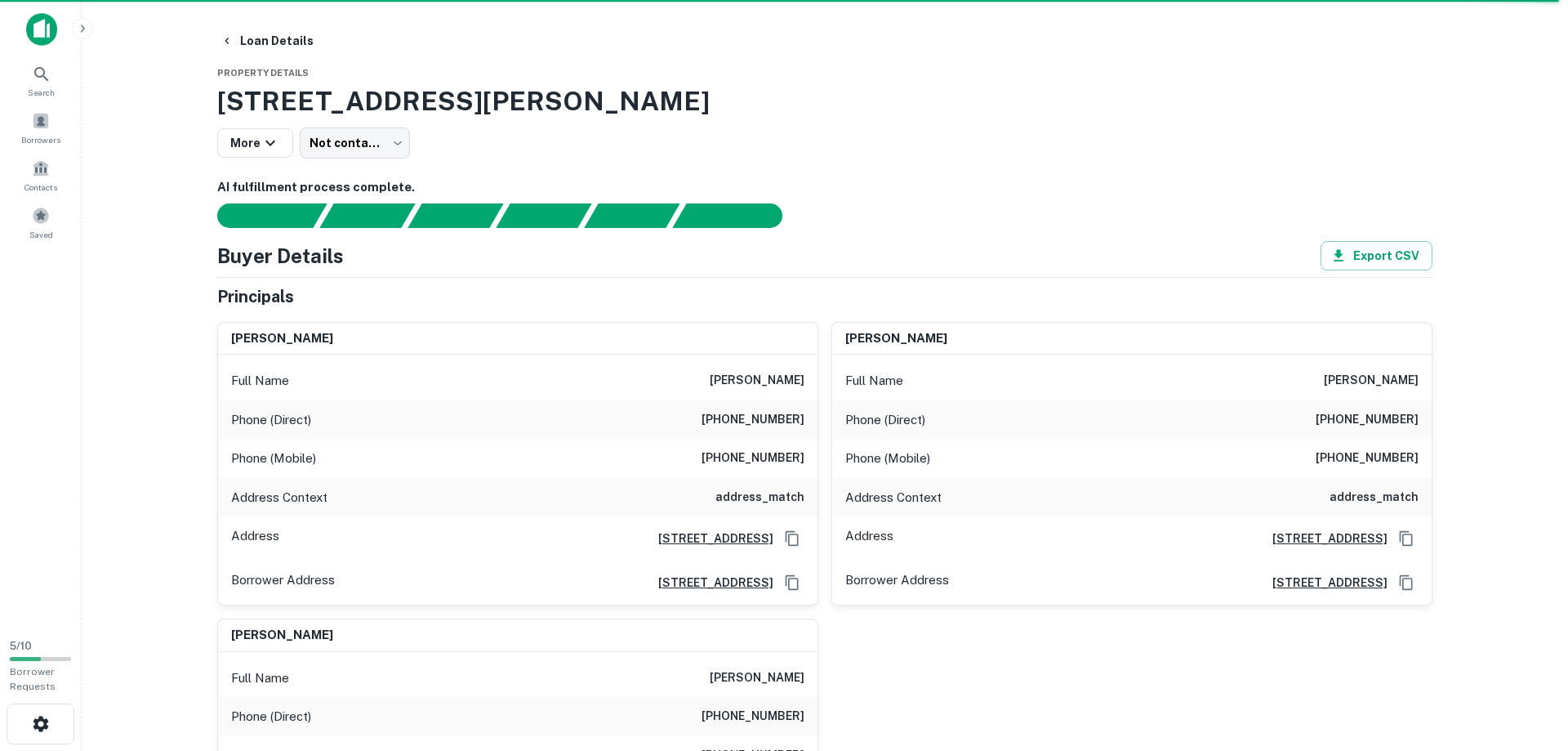
copy h6 "[PERSON_NAME]"
drag, startPoint x: 1336, startPoint y: 420, endPoint x: 1419, endPoint y: 423, distance: 83.1
click at [1419, 423] on div "Phone (Direct) [PHONE_NUMBER]" at bounding box center [1132, 420] width 600 height 39
copy h6 "[PHONE_NUMBER]"
drag, startPoint x: 1336, startPoint y: 462, endPoint x: 1434, endPoint y: 465, distance: 98.0
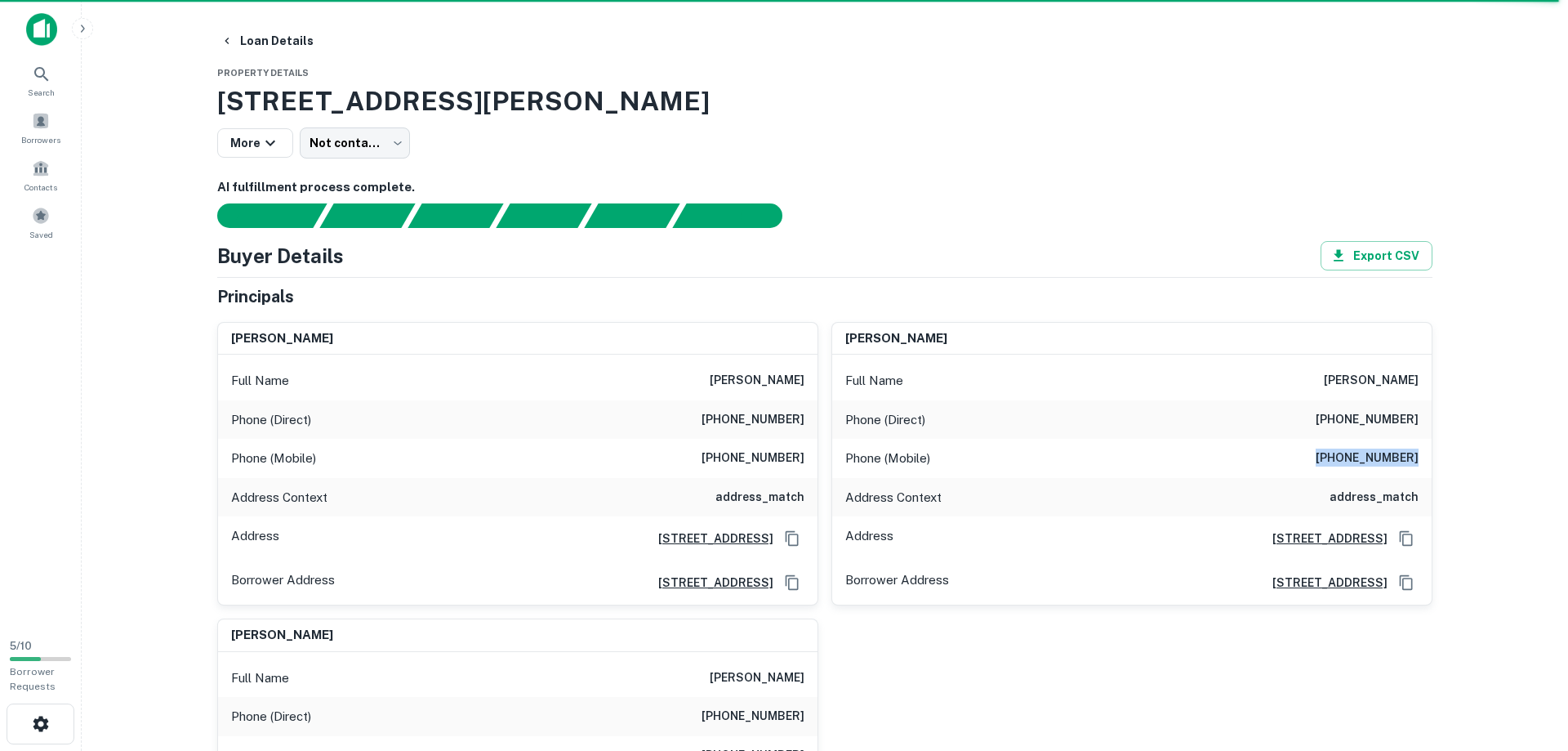
click at [1432, 465] on div "[PERSON_NAME] Full Name [PERSON_NAME] Phone (Direct) [PHONE_NUMBER] Phone (Mobi…" at bounding box center [1132, 463] width 602 height 284
copy h6 "[PHONE_NUMBER]"
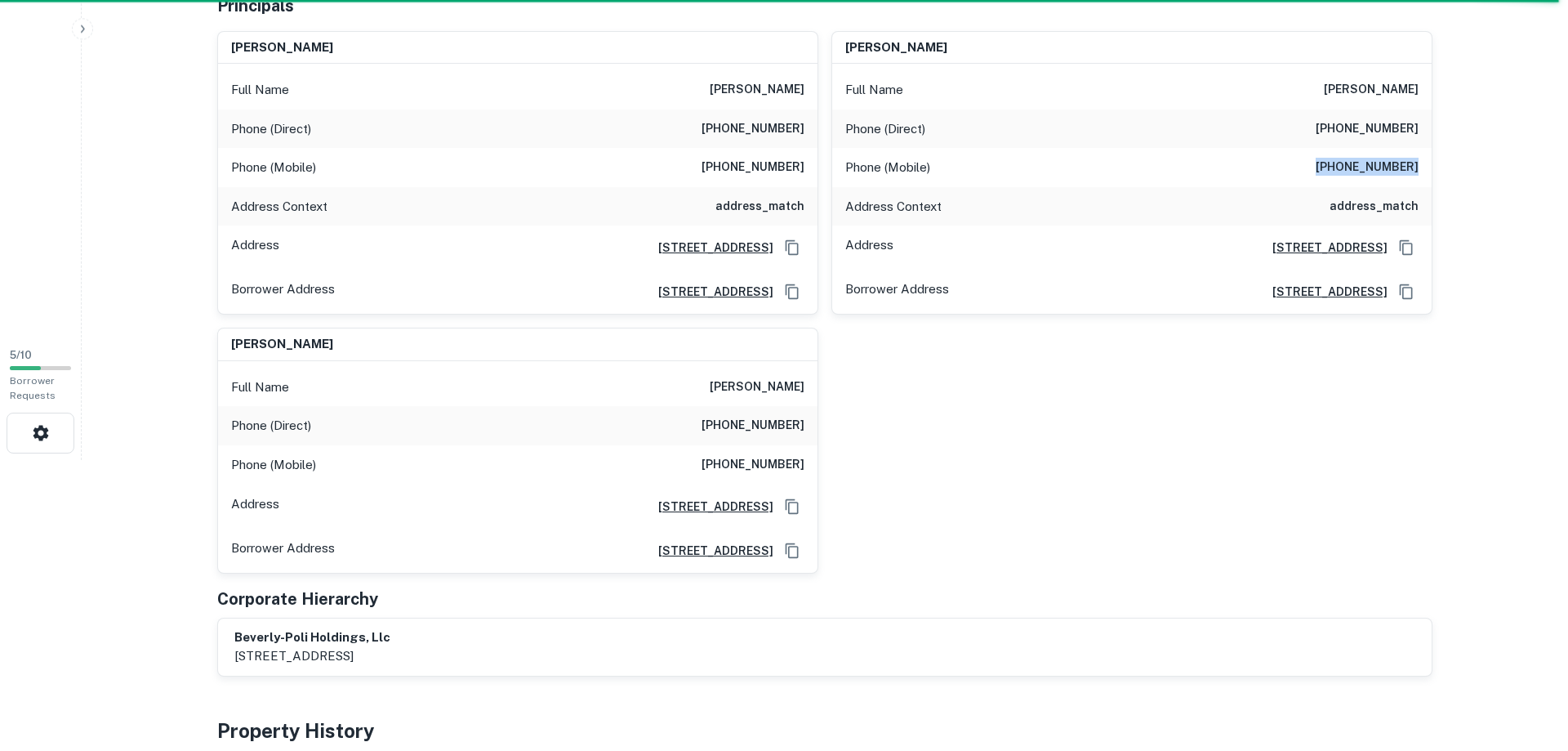
scroll to position [417, 0]
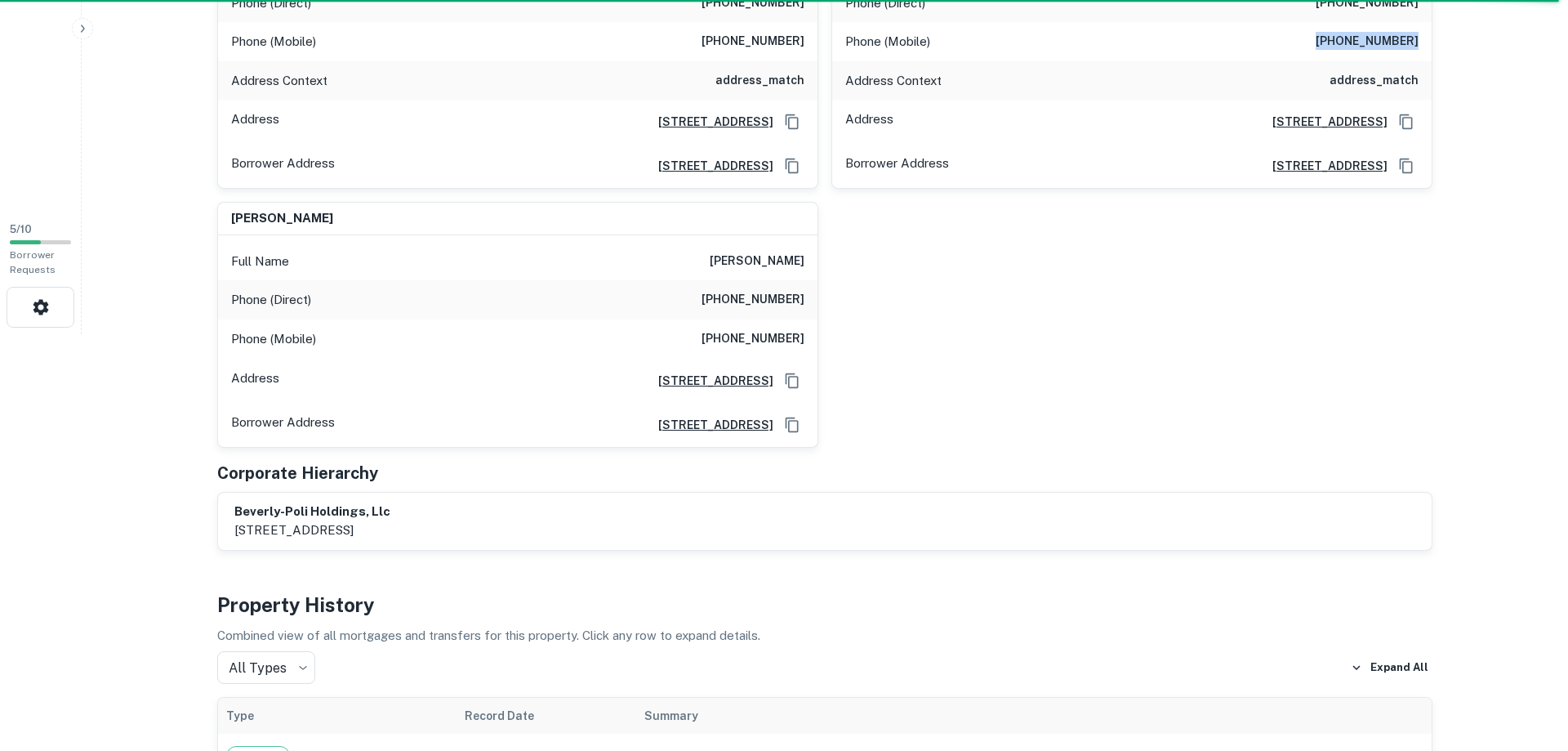
drag, startPoint x: 733, startPoint y: 265, endPoint x: 802, endPoint y: 259, distance: 69.3
click at [802, 259] on div "Full Name [PERSON_NAME]" at bounding box center [518, 261] width 600 height 39
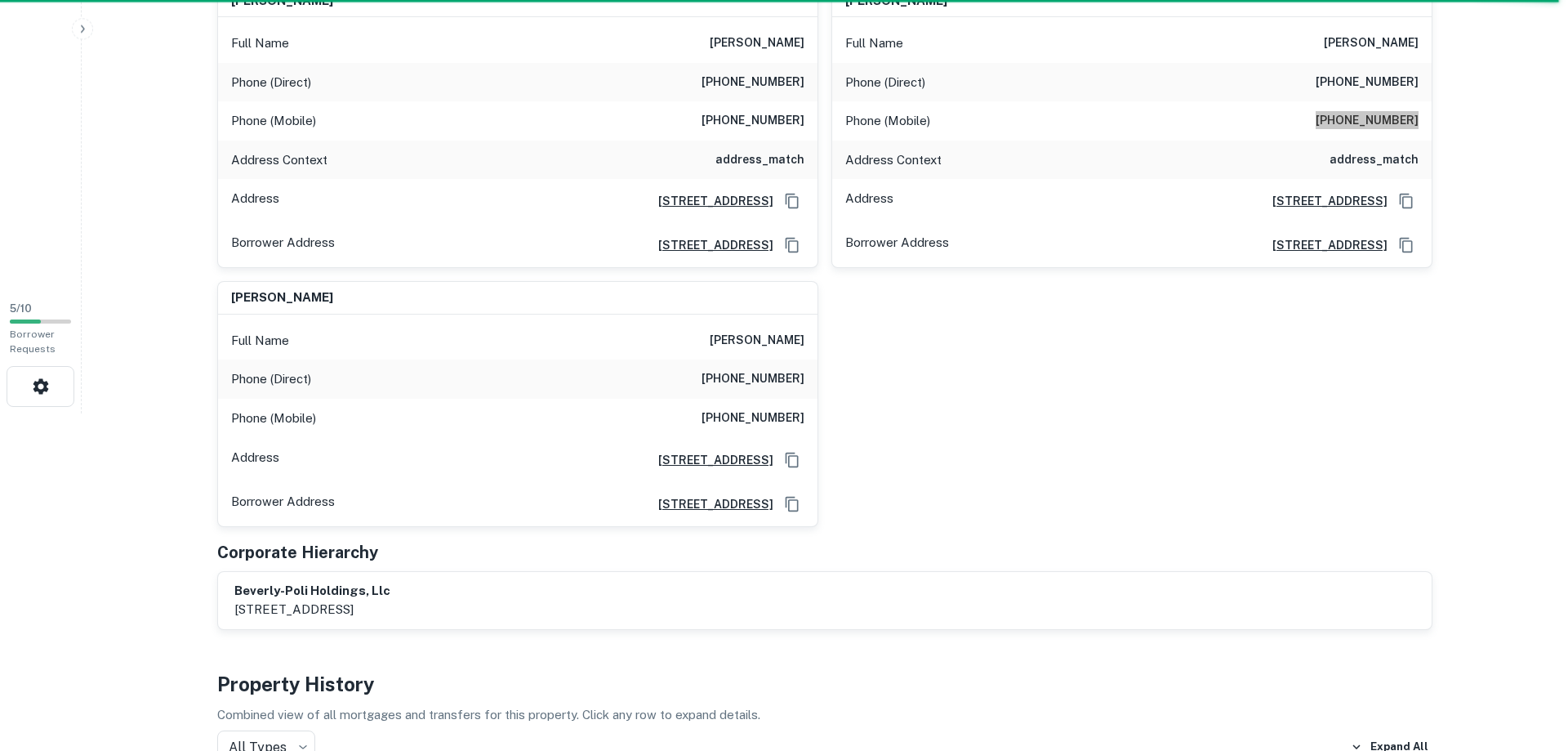
scroll to position [333, 0]
